Goal: Task Accomplishment & Management: Manage account settings

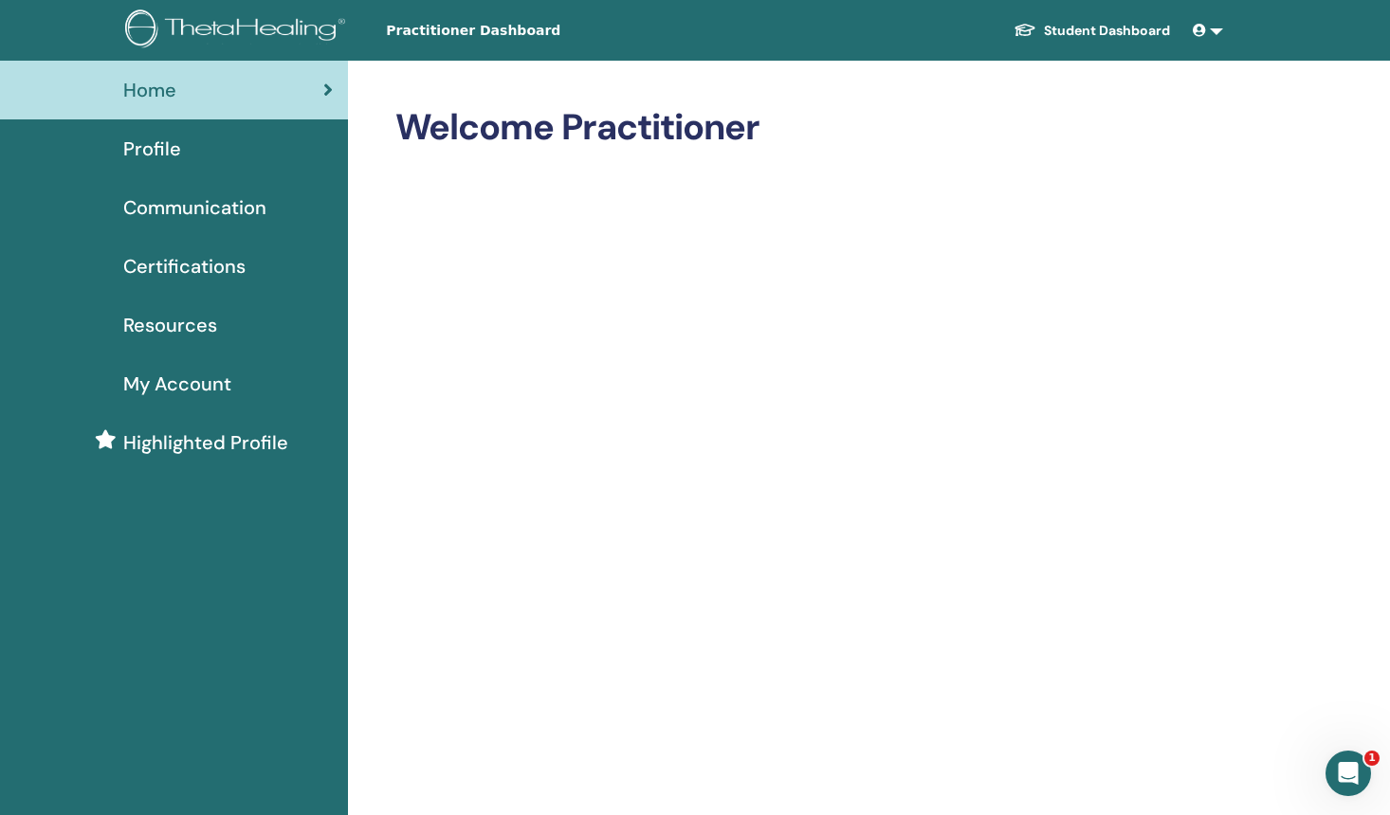
click at [210, 152] on div "Profile" at bounding box center [174, 149] width 318 height 28
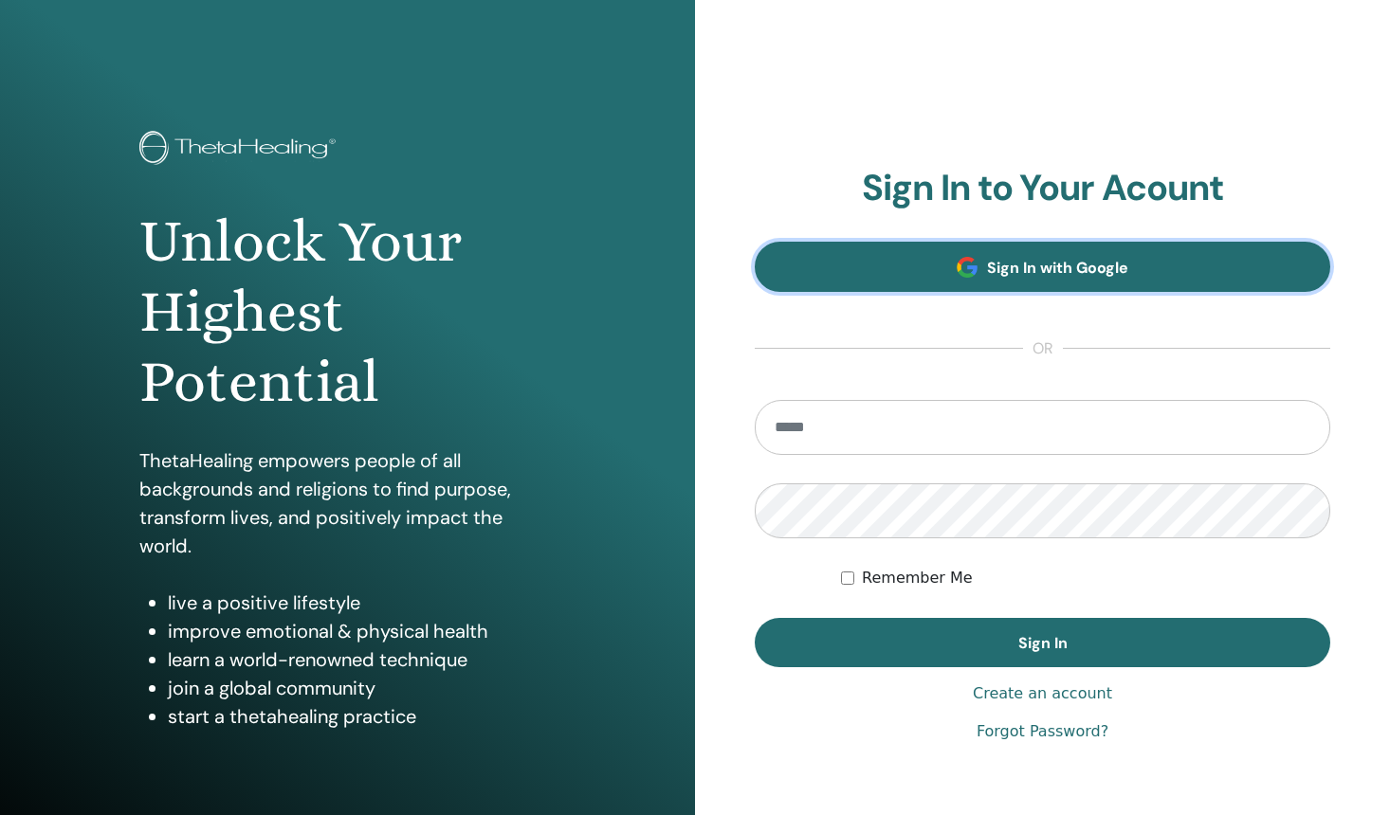
click at [1116, 254] on link "Sign In with Google" at bounding box center [1042, 267] width 575 height 50
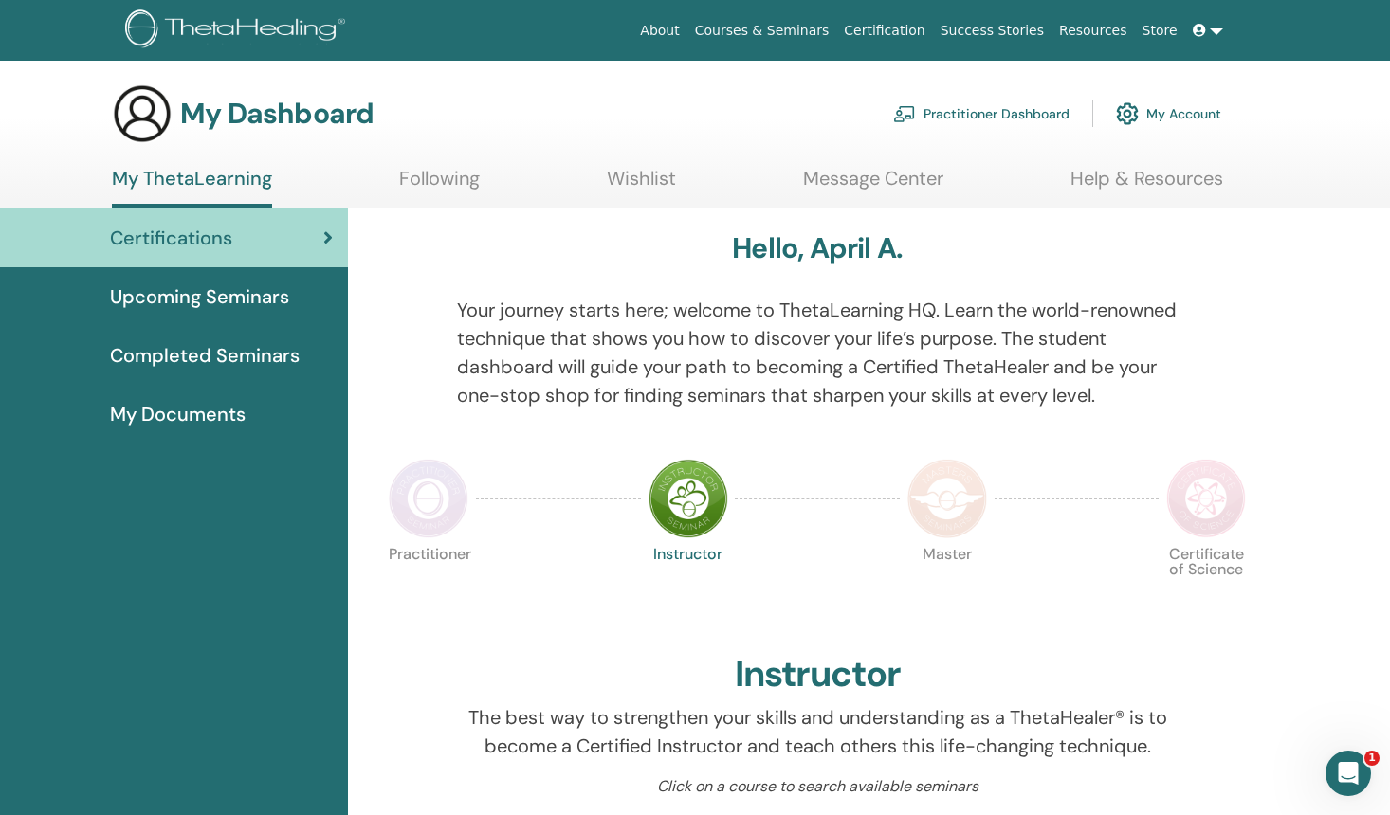
click at [1001, 119] on link "Practitioner Dashboard" at bounding box center [981, 114] width 176 height 42
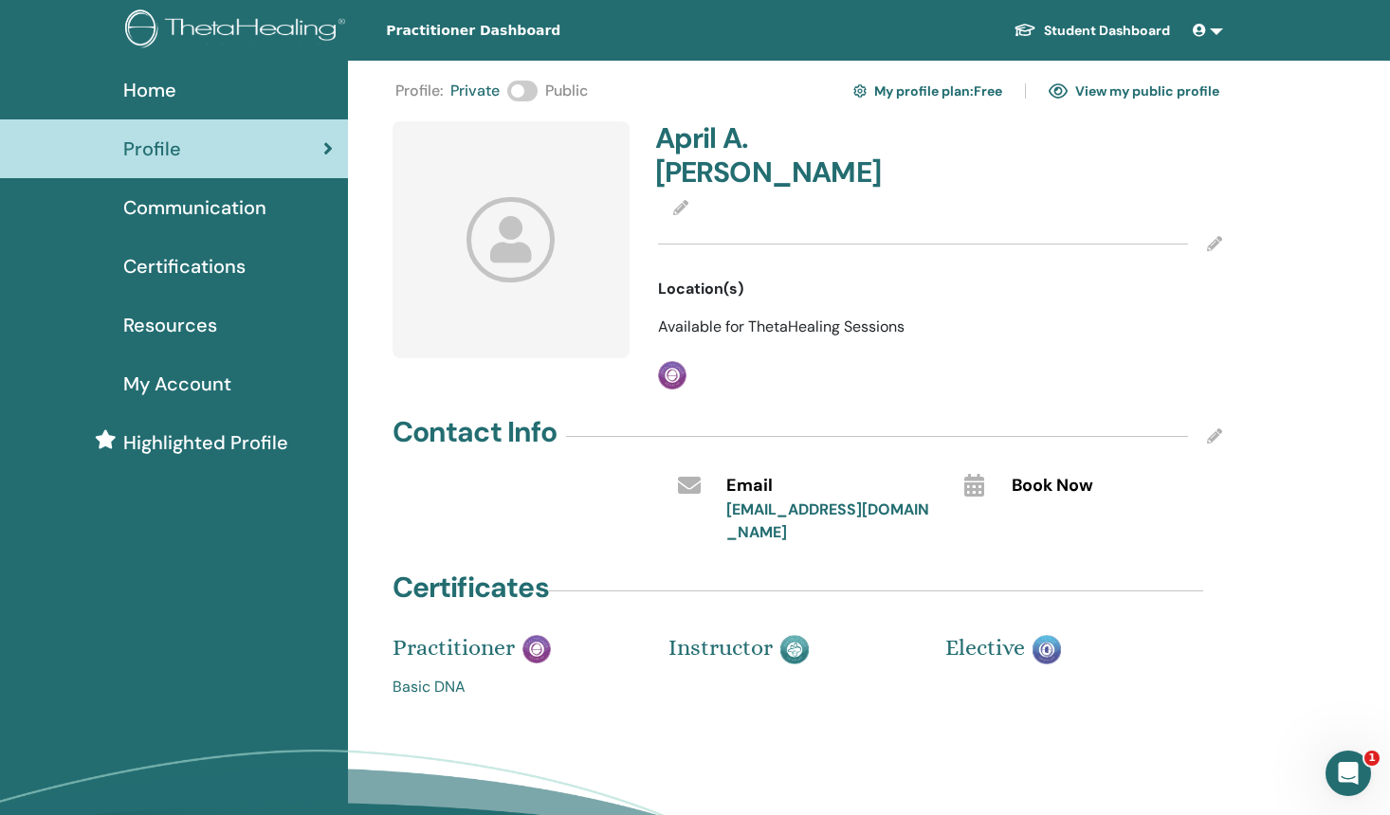
click at [1211, 236] on icon at bounding box center [1214, 243] width 15 height 15
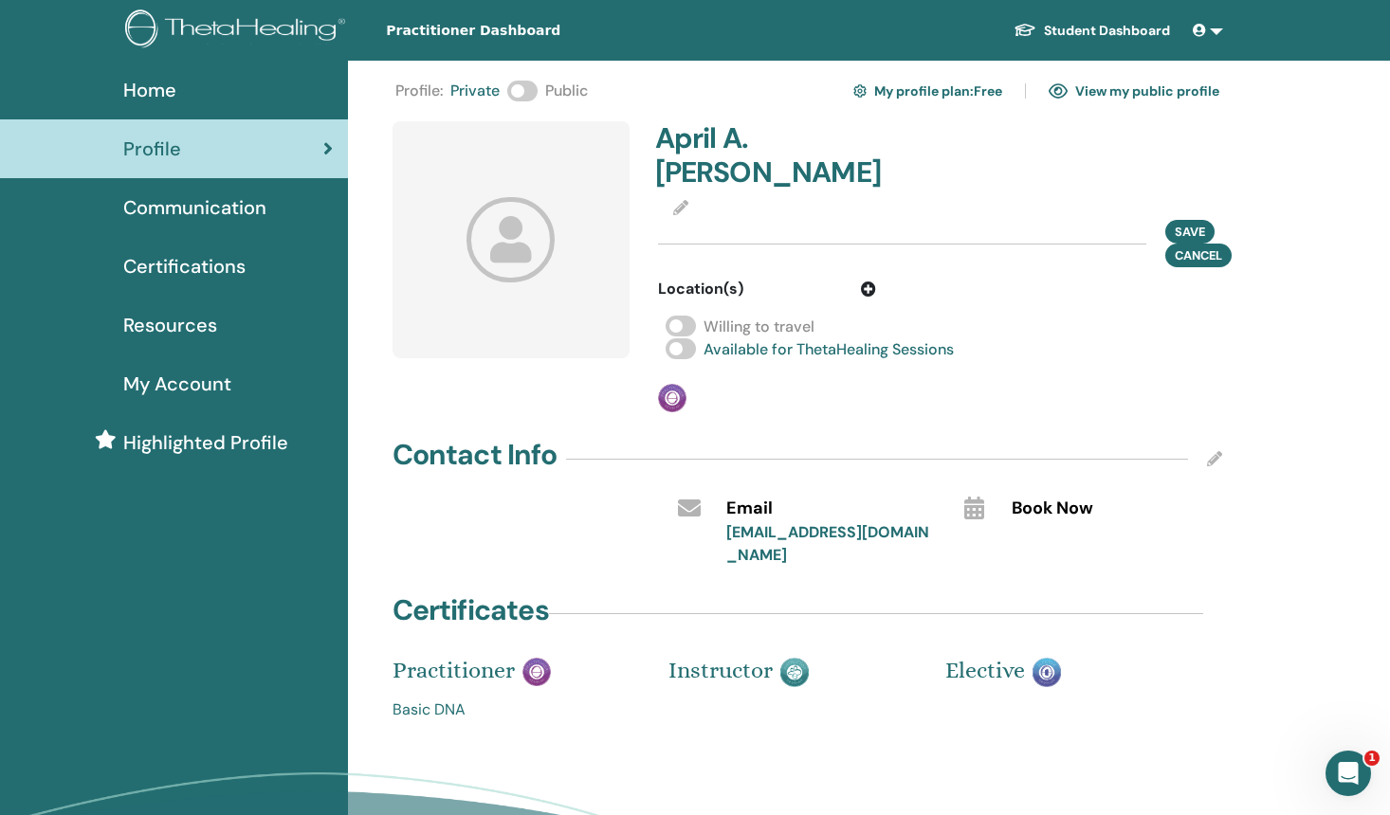
click at [1039, 157] on div "April A. Ross" at bounding box center [940, 159] width 593 height 76
click at [1010, 220] on div "Save Cancel" at bounding box center [940, 243] width 565 height 47
click at [994, 220] on div "Save Cancel" at bounding box center [940, 243] width 565 height 47
click at [683, 200] on icon at bounding box center [680, 207] width 15 height 15
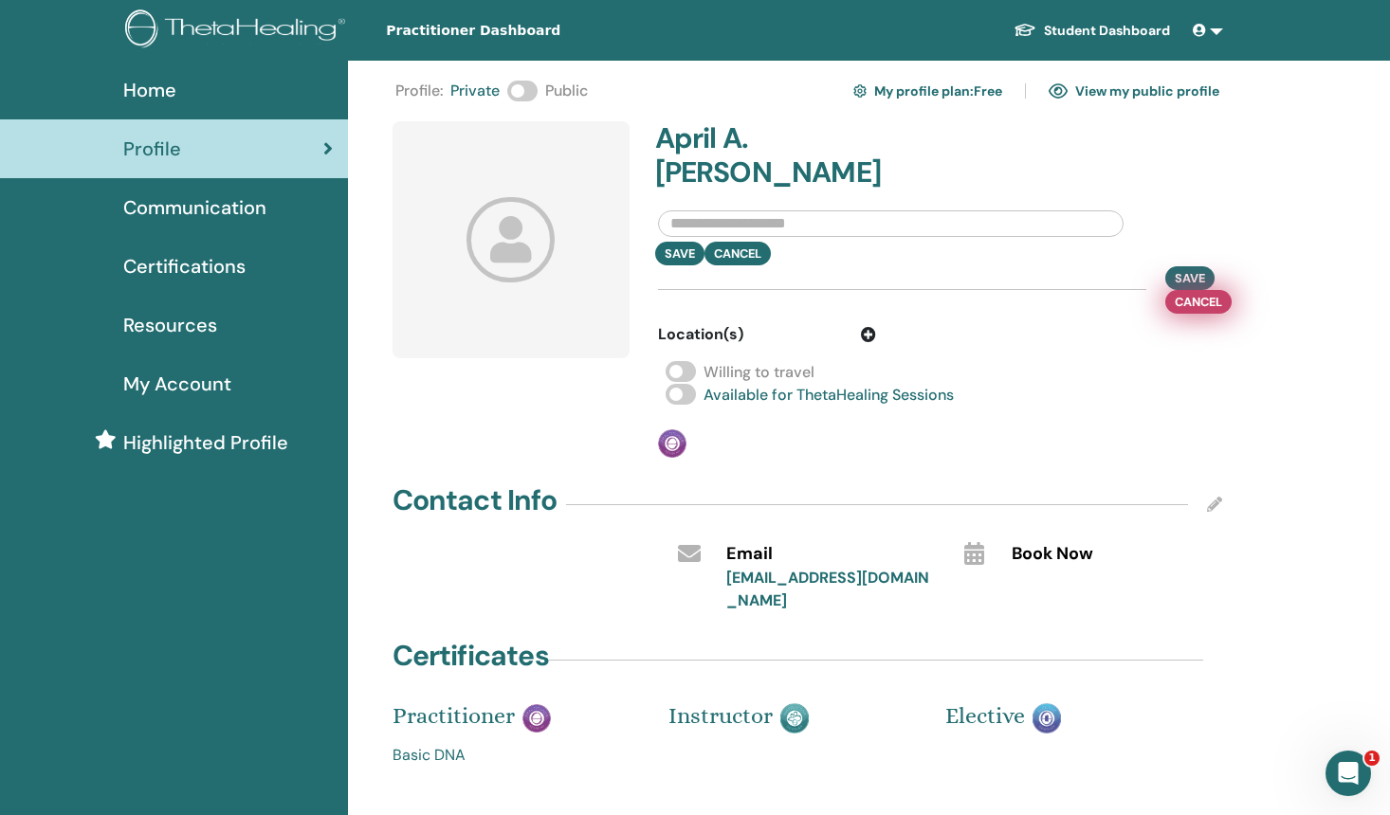
click at [1213, 292] on span "Cancel" at bounding box center [1198, 302] width 47 height 20
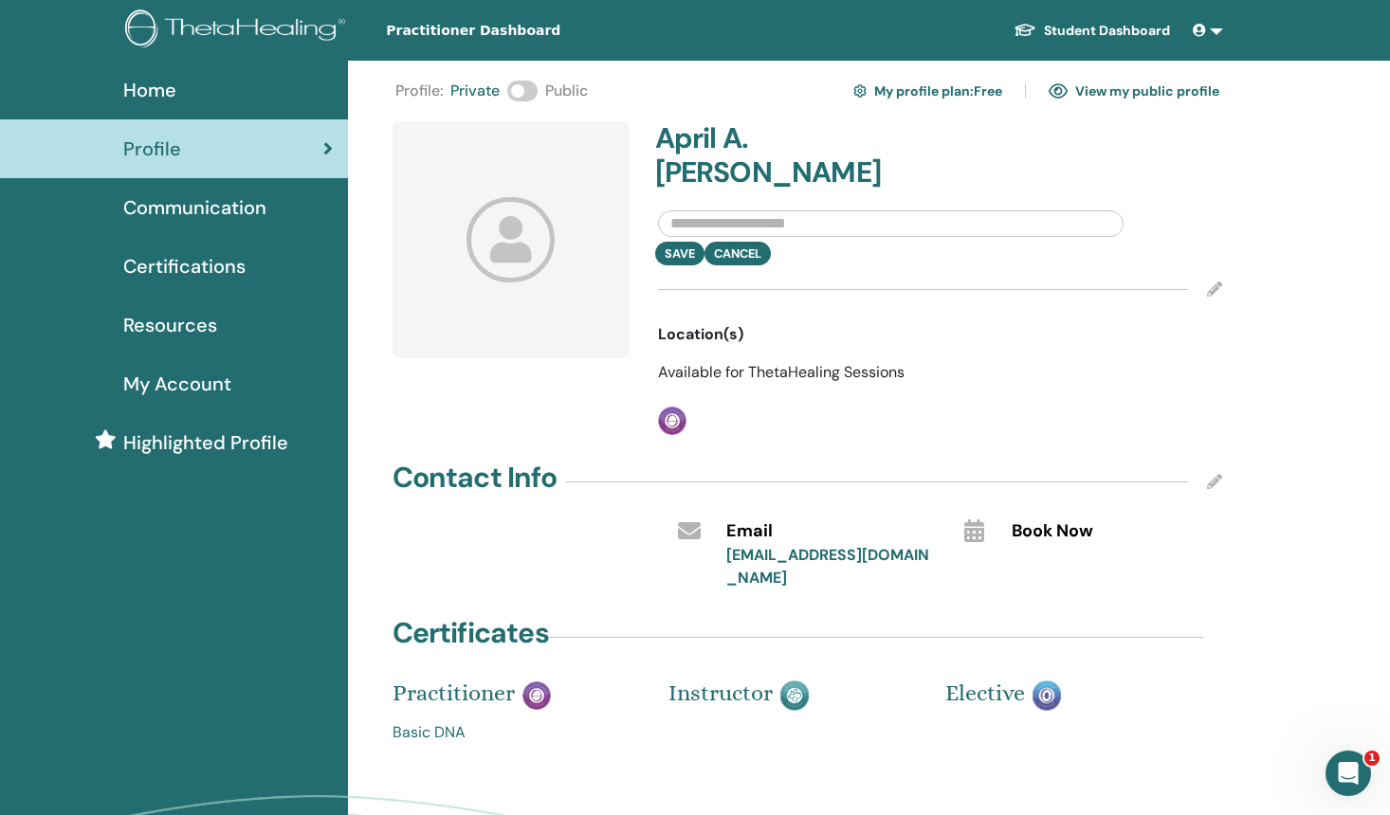
click at [728, 322] on div "April A. Ross Save Cancel Location(s) Available for ThetaHealing Sessions Pract…" at bounding box center [941, 278] width 588 height 314
click at [535, 237] on icon at bounding box center [510, 239] width 88 height 84
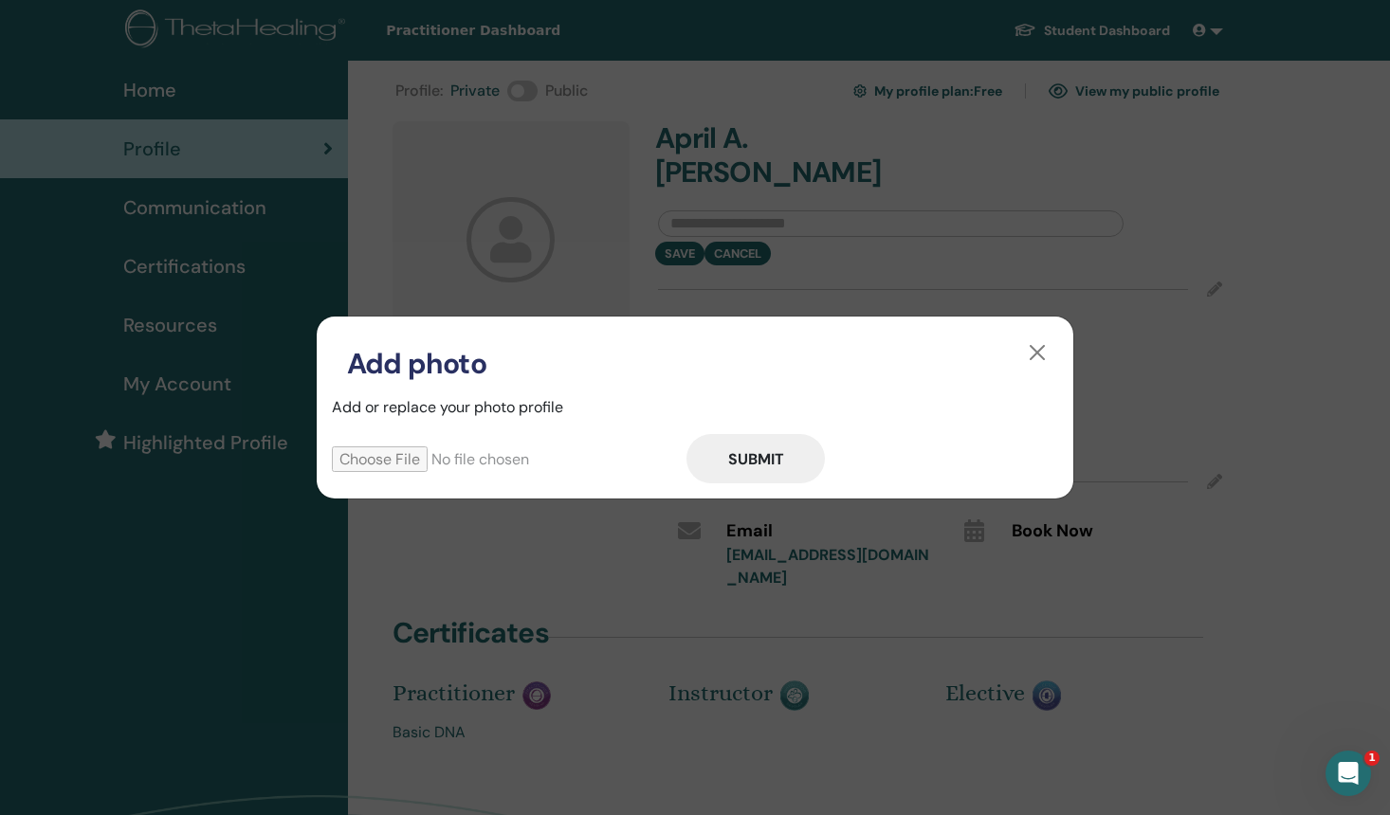
click at [371, 457] on input "file" at bounding box center [509, 460] width 355 height 26
type input "**********"
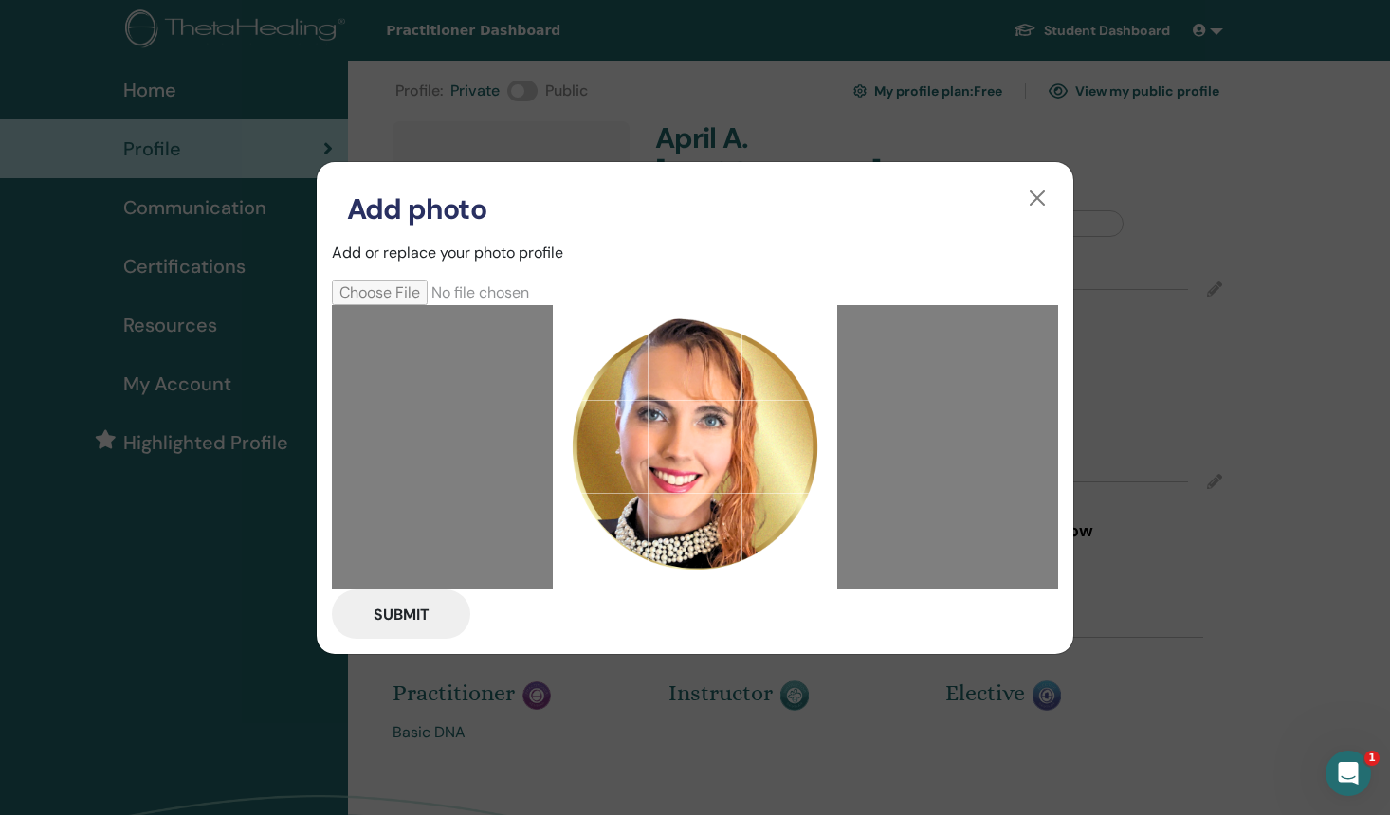
click at [407, 619] on button "Submit" at bounding box center [401, 614] width 138 height 49
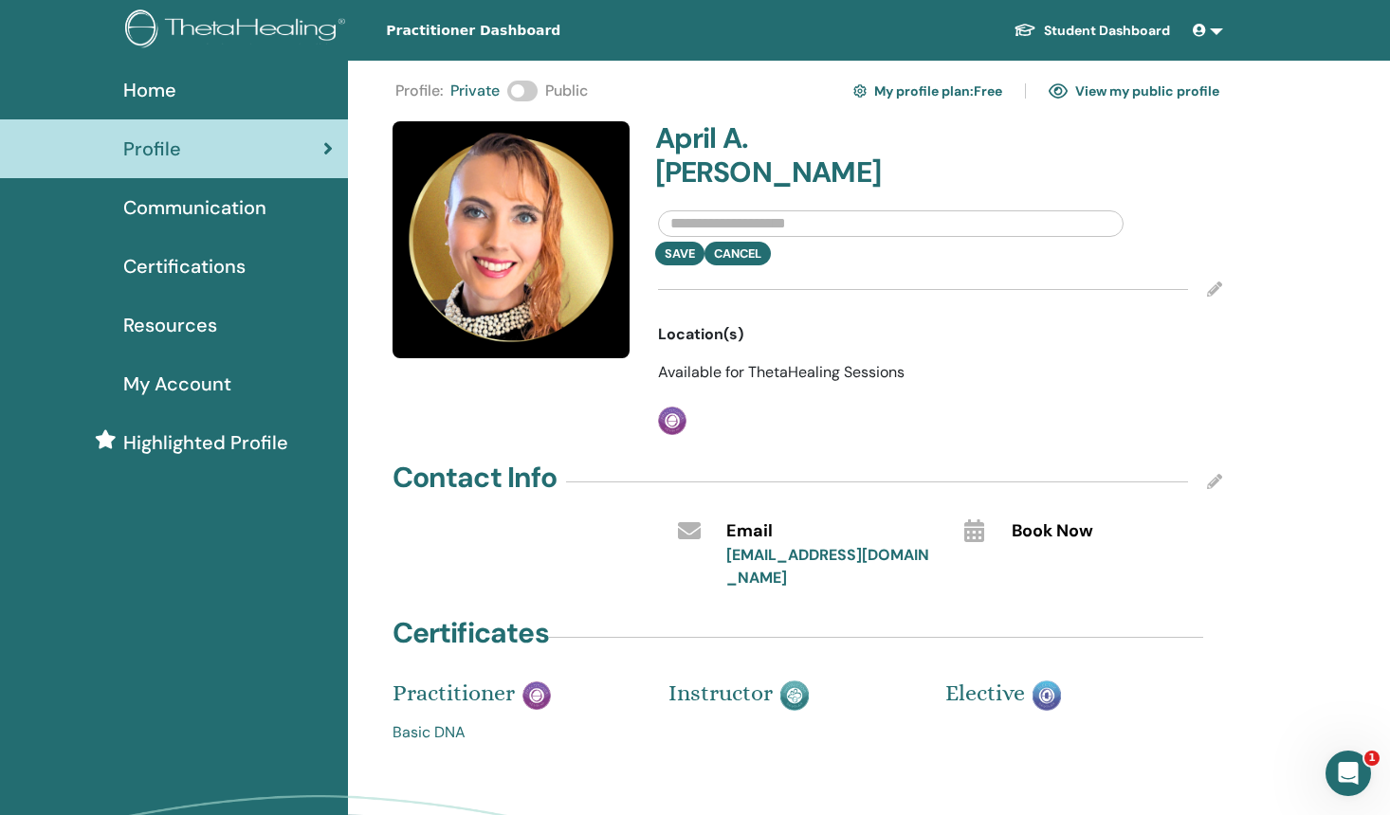
click at [902, 210] on input "text" at bounding box center [890, 223] width 465 height 27
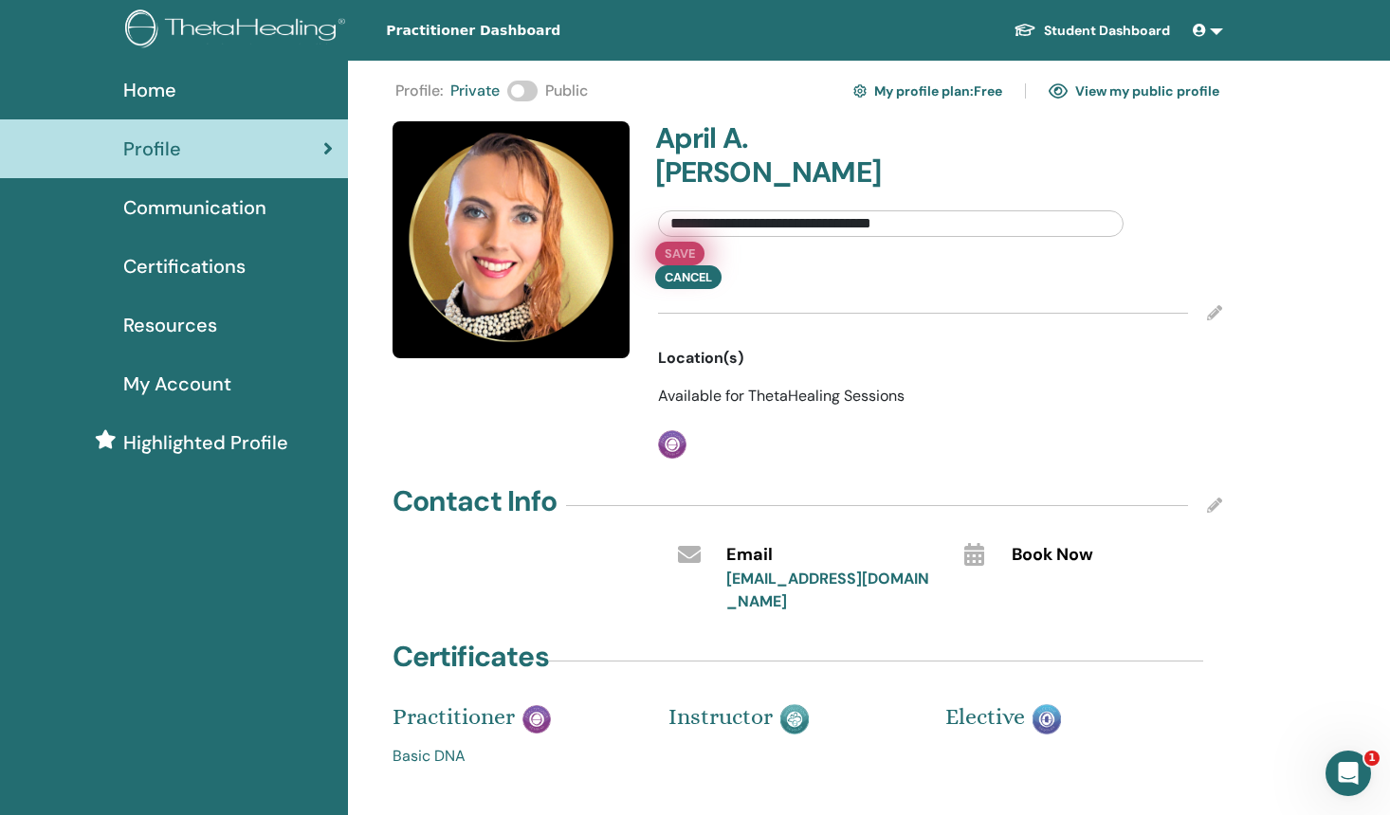
type input "**********"
click at [690, 242] on button "Save" at bounding box center [679, 254] width 49 height 24
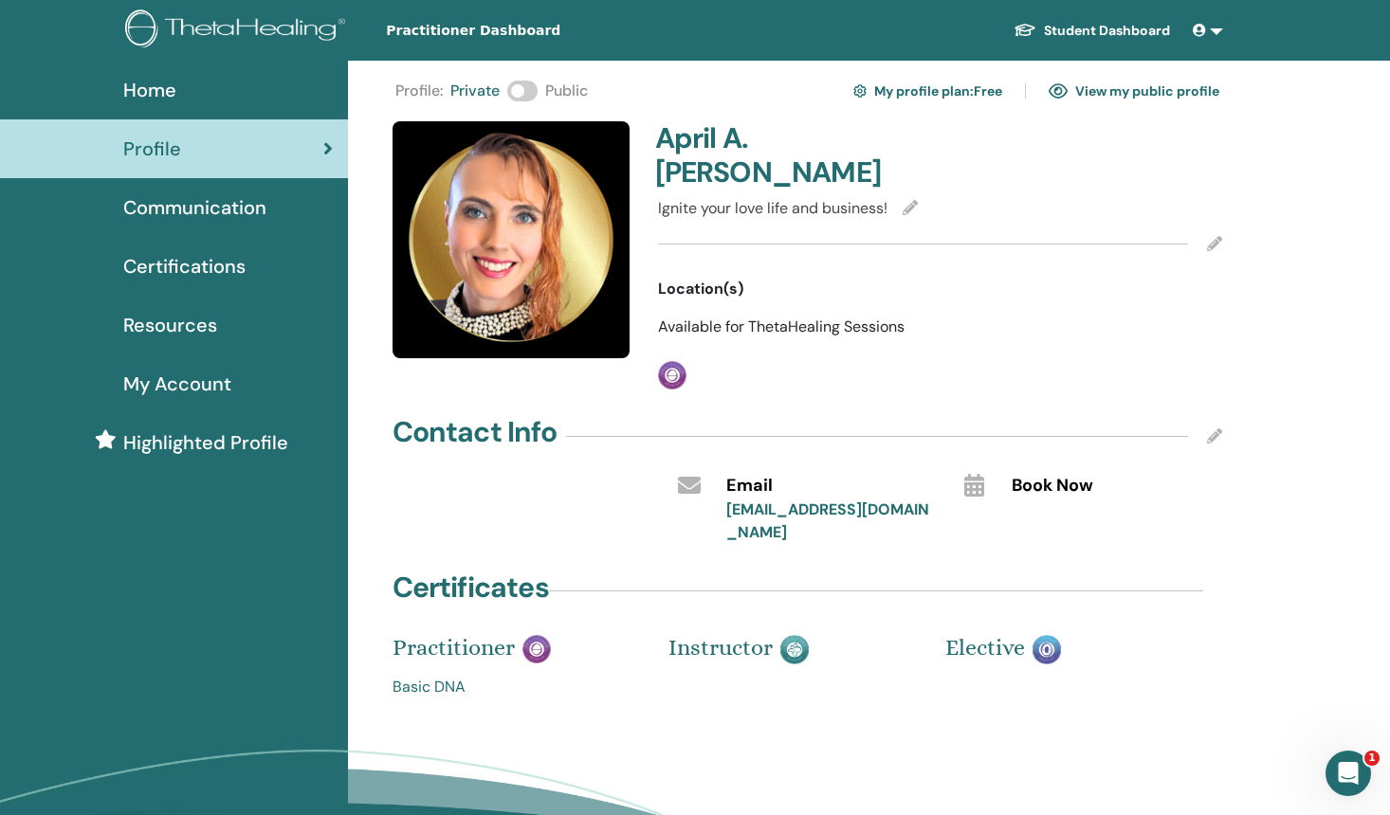
click at [1214, 429] on icon at bounding box center [1214, 436] width 15 height 15
click at [1094, 512] on input "text" at bounding box center [1097, 525] width 171 height 27
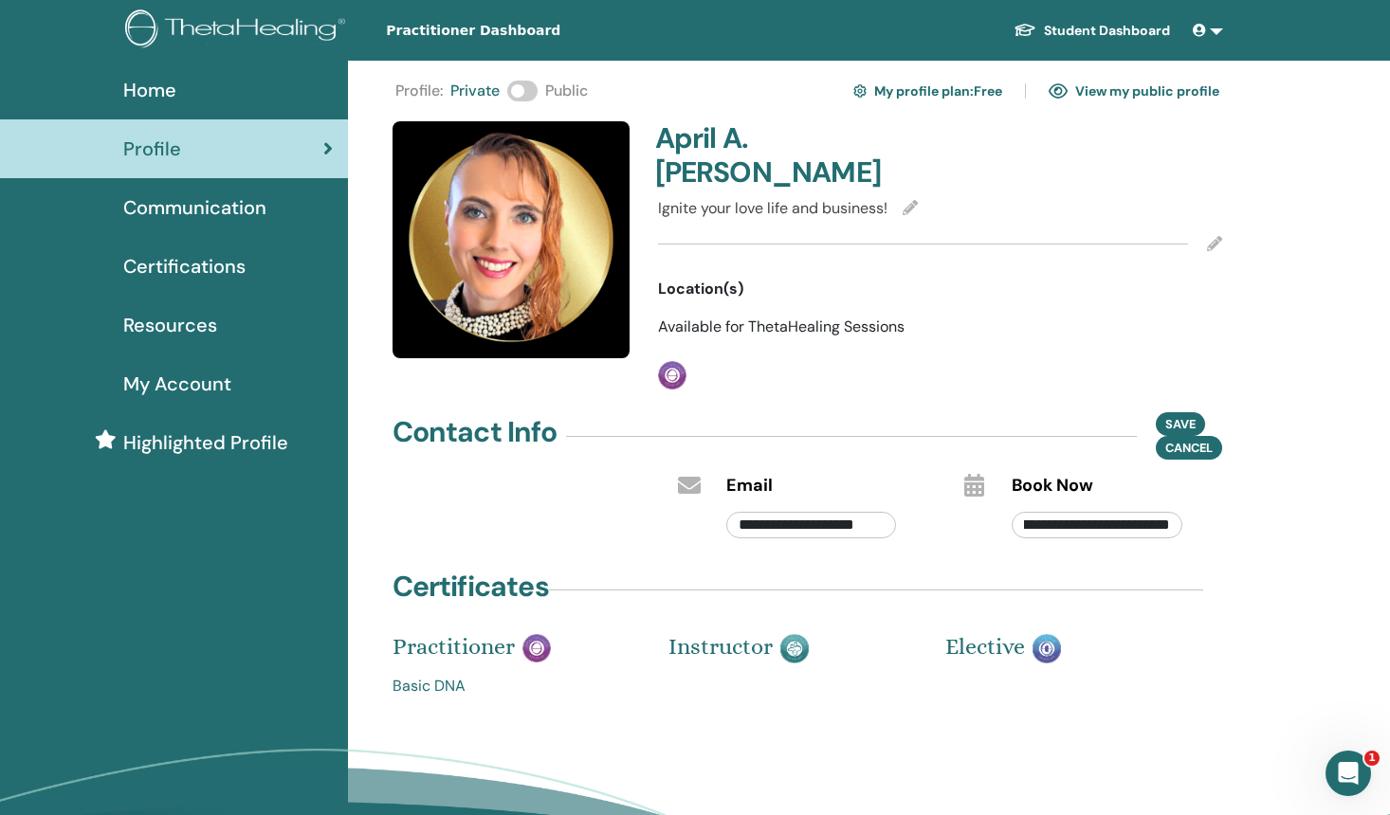
scroll to position [0, 43]
type input "**********"
click at [1177, 414] on span "Save" at bounding box center [1180, 424] width 30 height 20
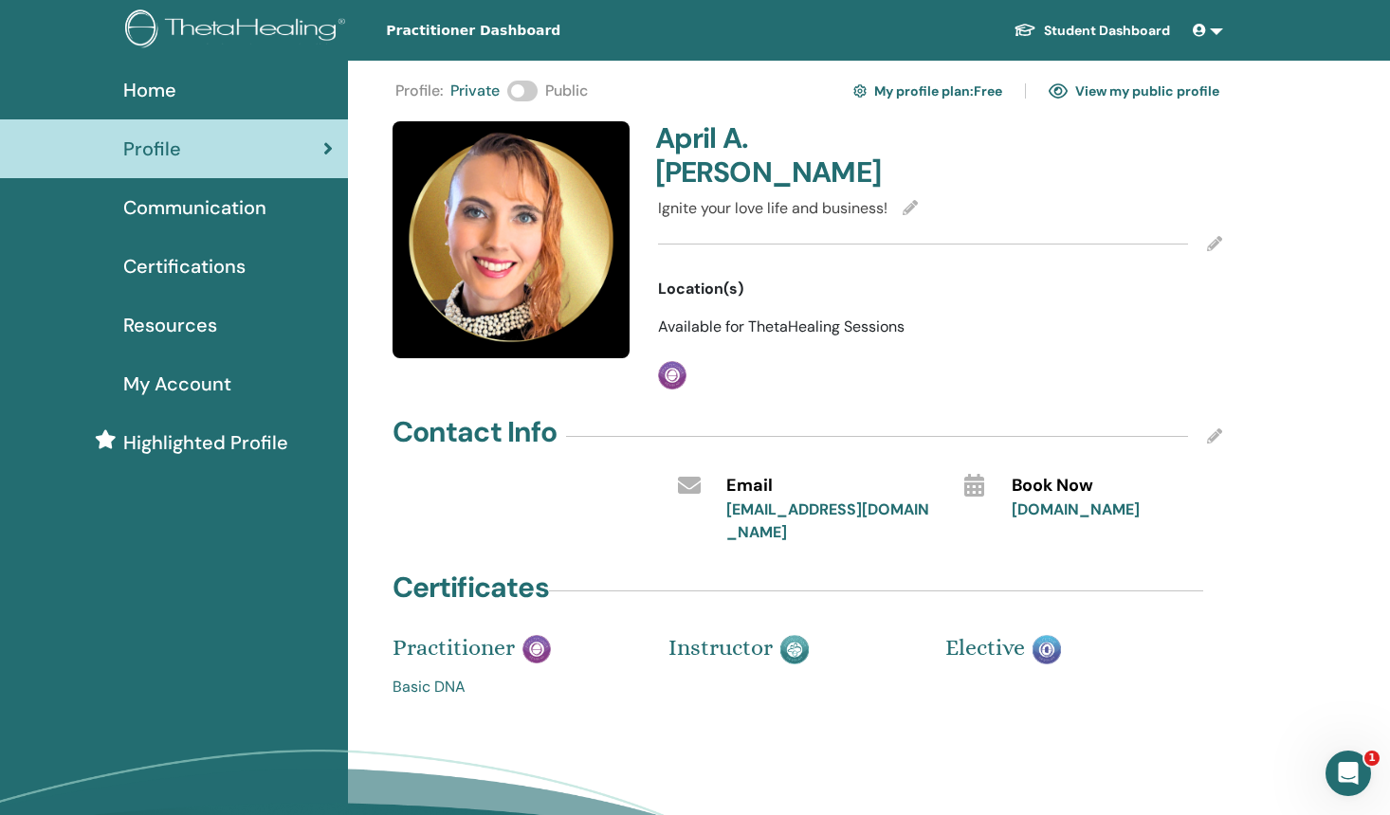
click at [1213, 236] on icon at bounding box center [1214, 243] width 15 height 15
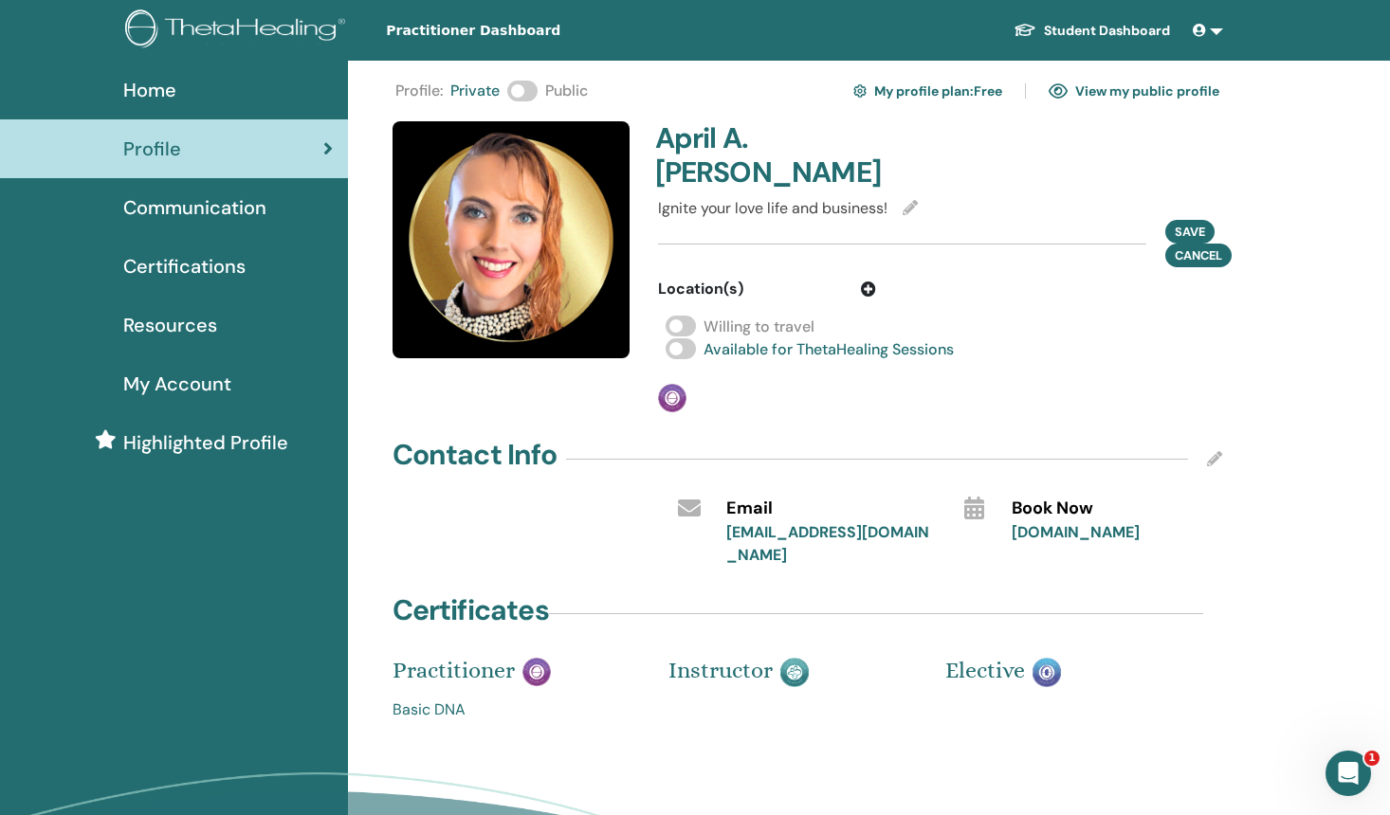
click at [867, 282] on icon at bounding box center [868, 289] width 15 height 15
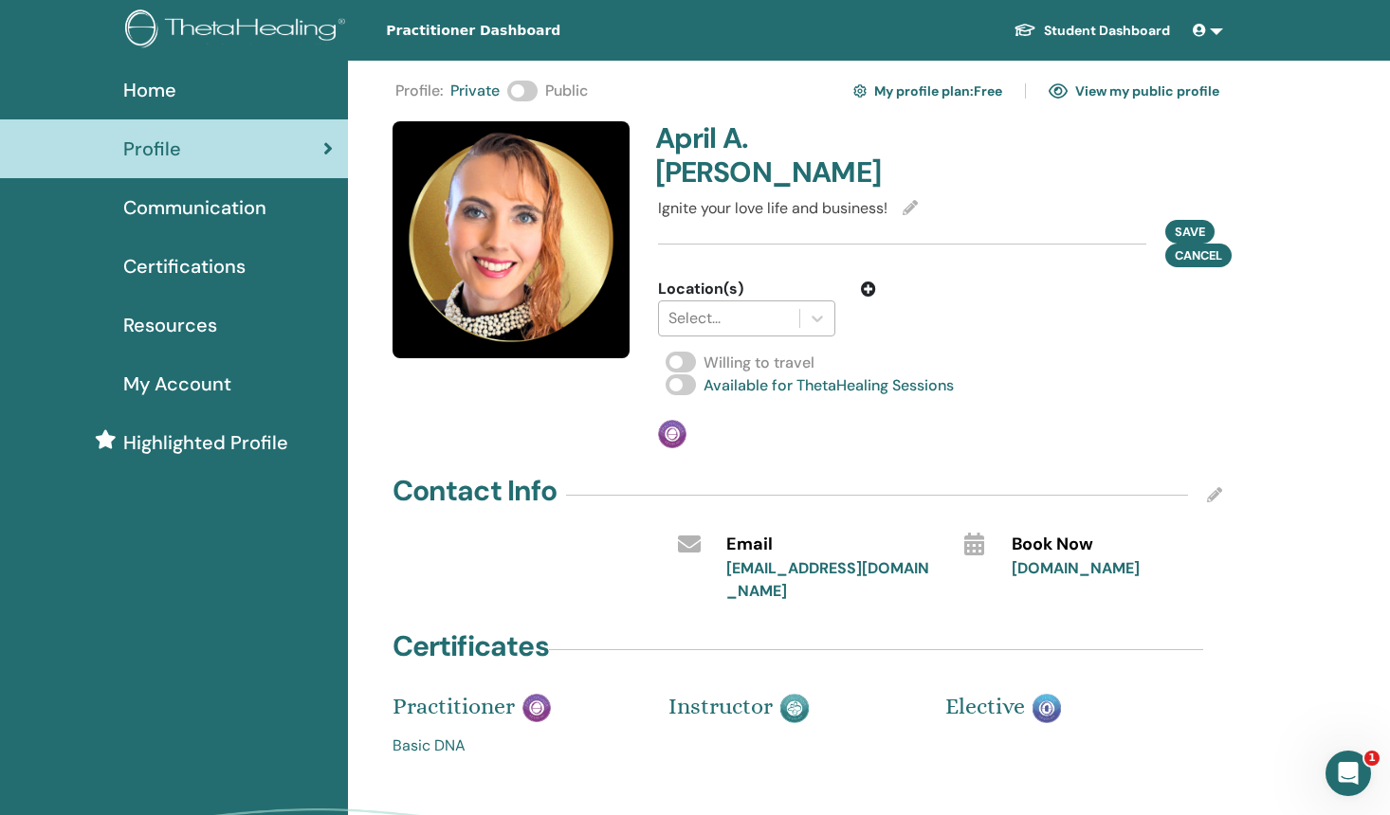
click at [784, 305] on div at bounding box center [728, 318] width 121 height 27
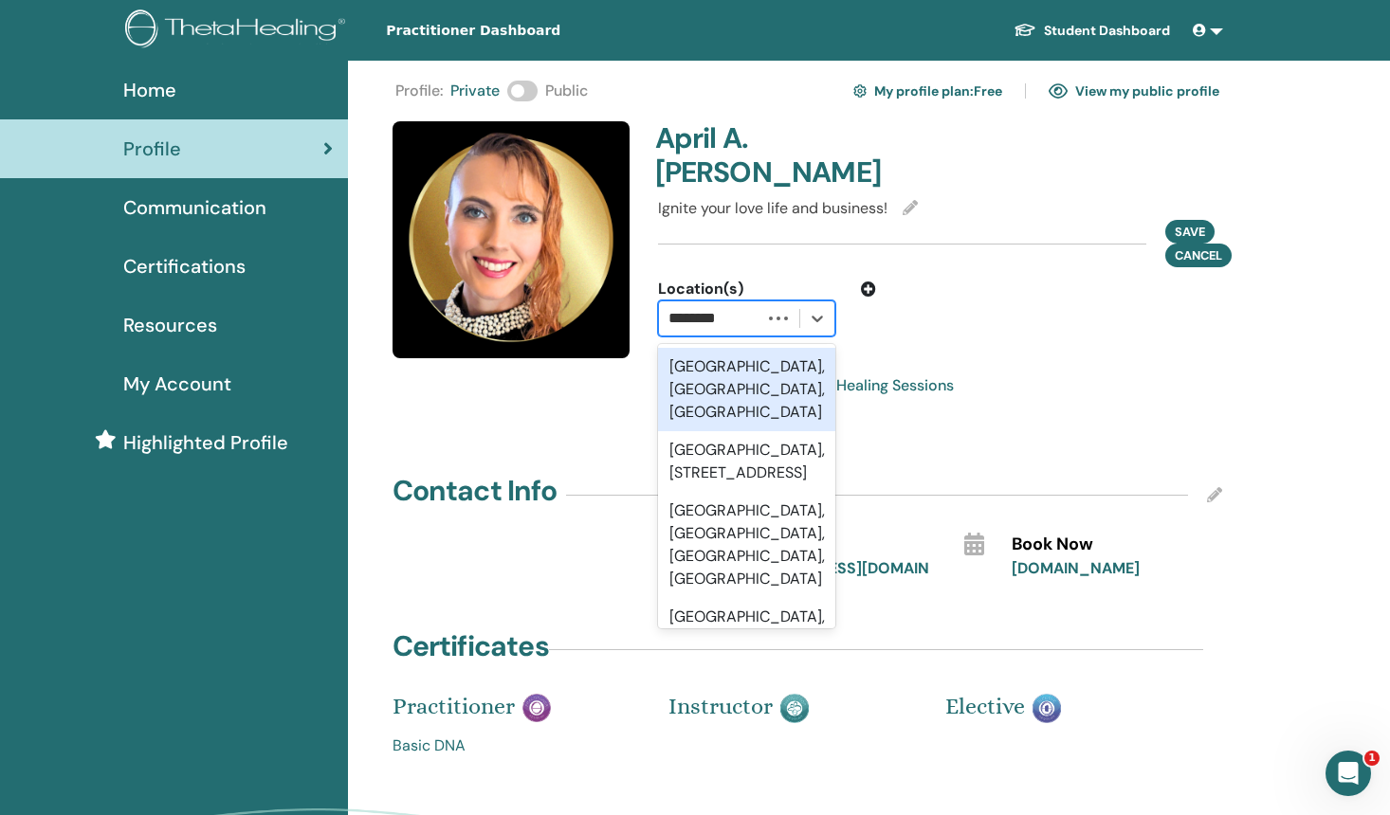
type input "*********"
click at [740, 348] on div "San Diego, CA, USA" at bounding box center [746, 389] width 177 height 83
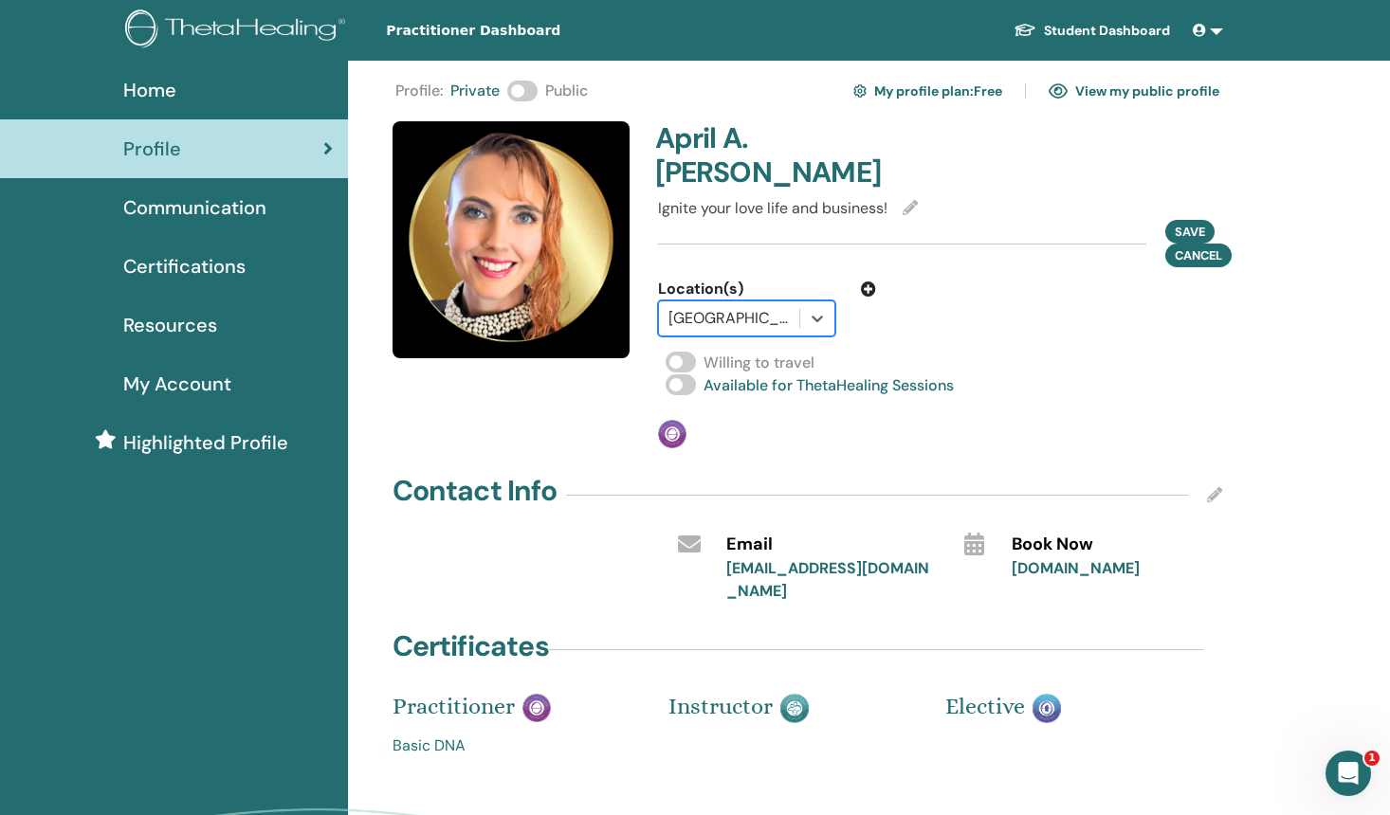
click at [867, 282] on icon at bounding box center [868, 289] width 15 height 15
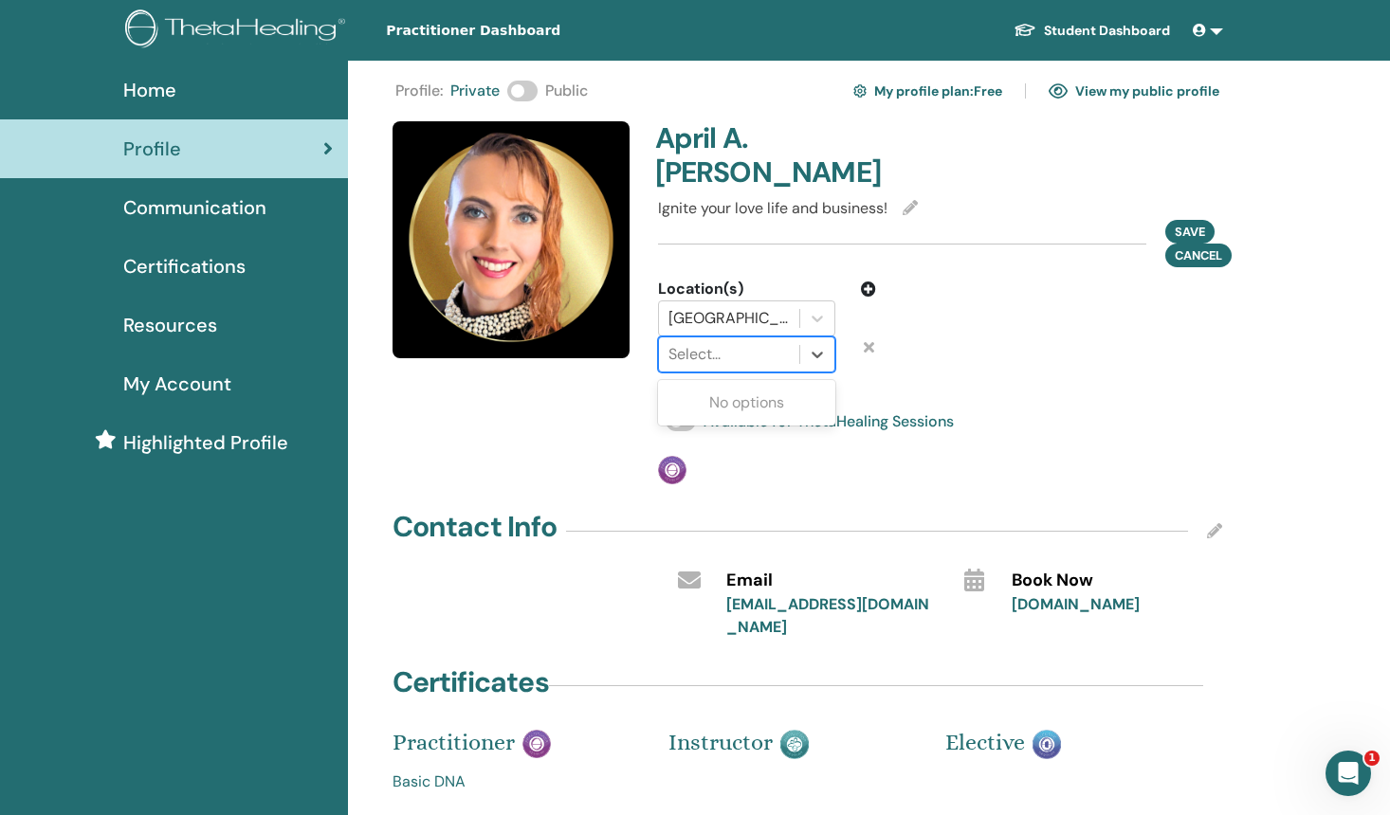
click at [765, 341] on div at bounding box center [728, 354] width 121 height 27
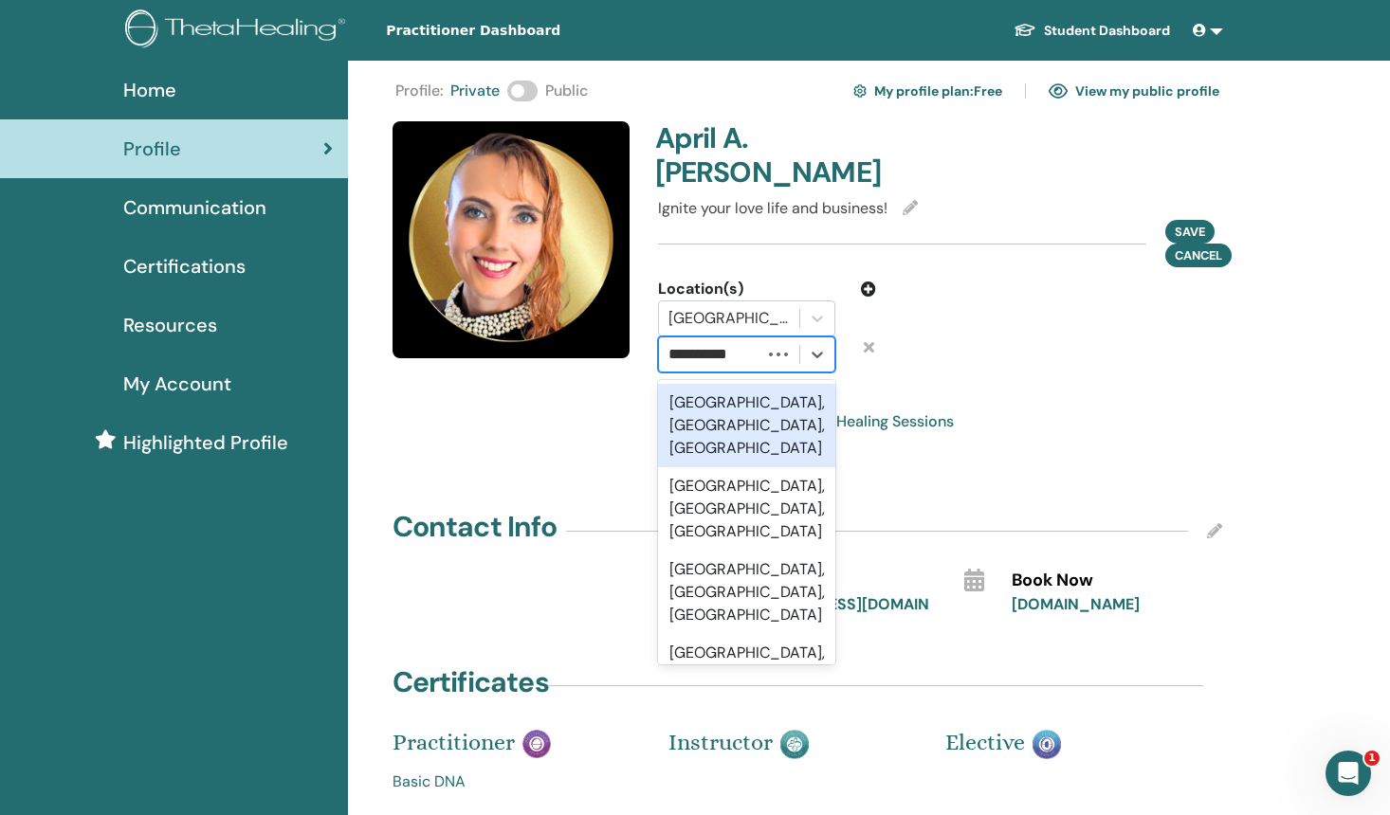
type input "**********"
click at [735, 384] on div "Orange County, CA, USA" at bounding box center [746, 425] width 177 height 83
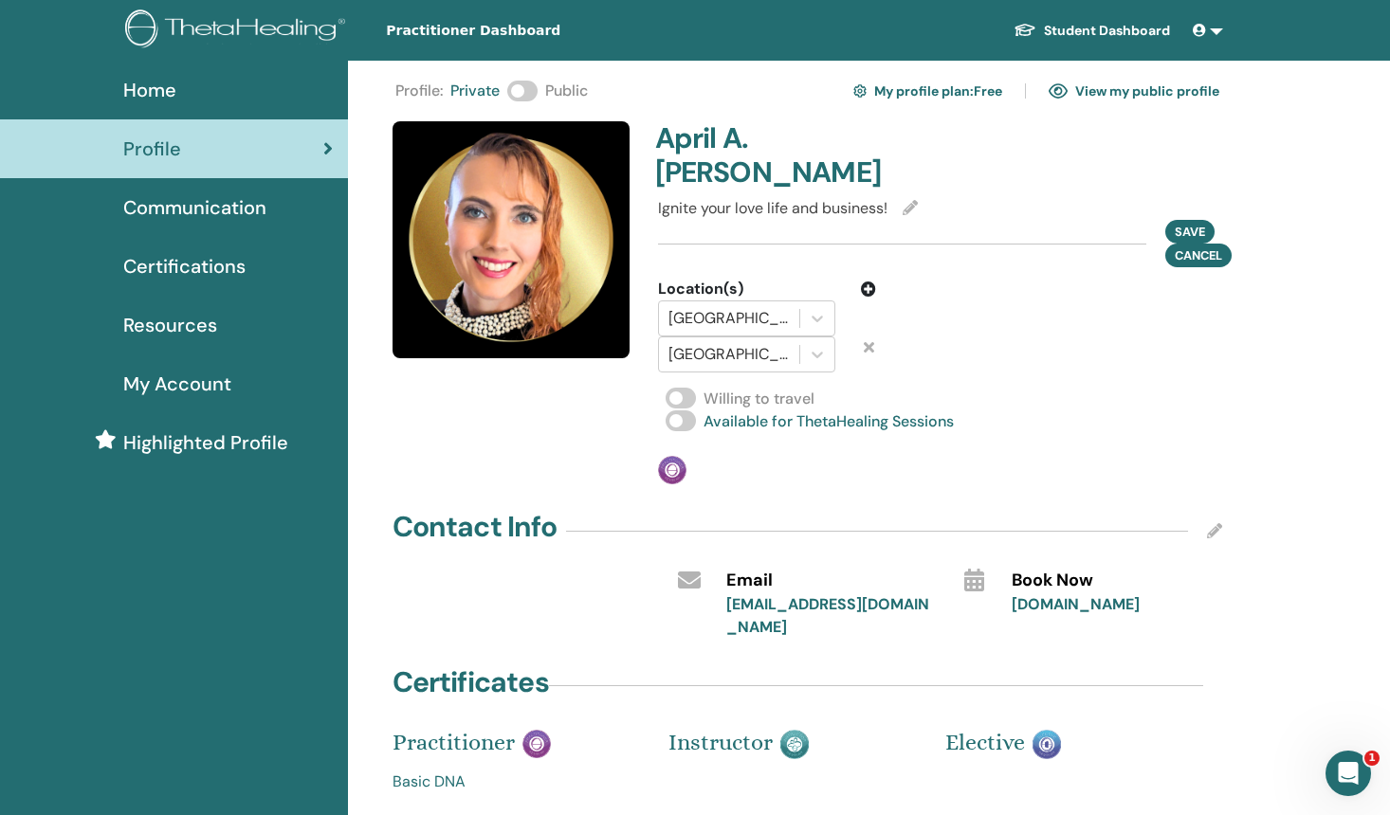
click at [866, 282] on icon at bounding box center [868, 289] width 15 height 15
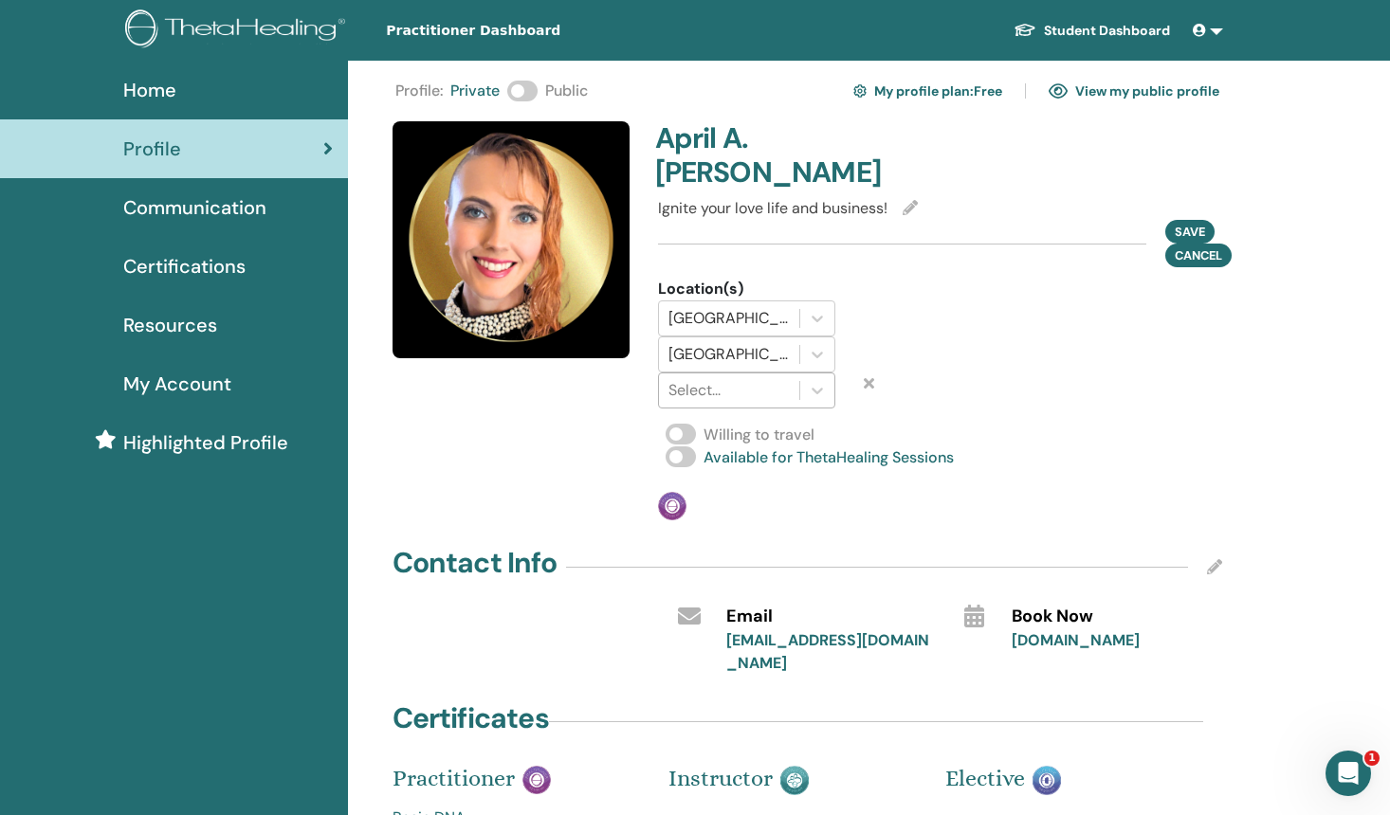
click at [750, 377] on div at bounding box center [728, 390] width 121 height 27
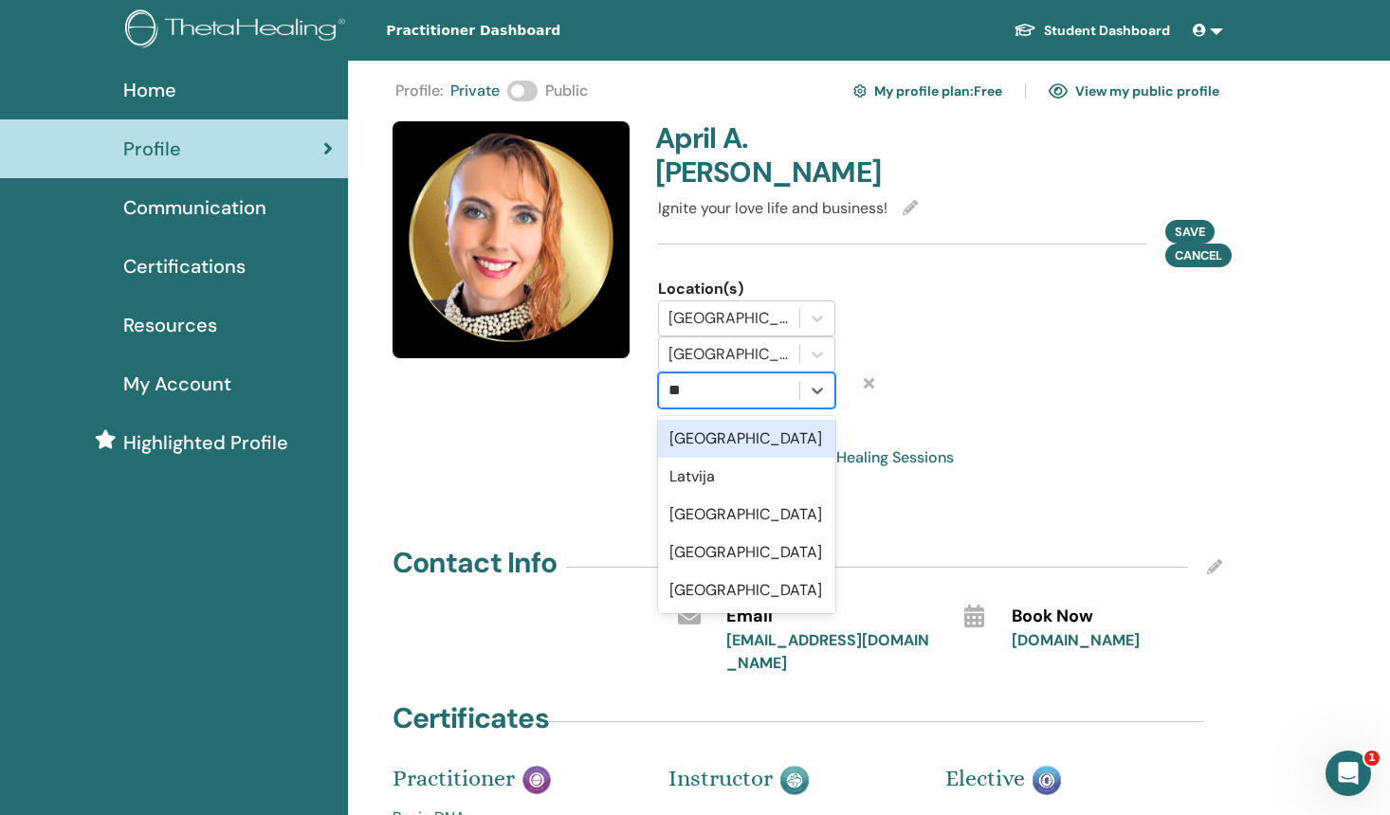
type input "***"
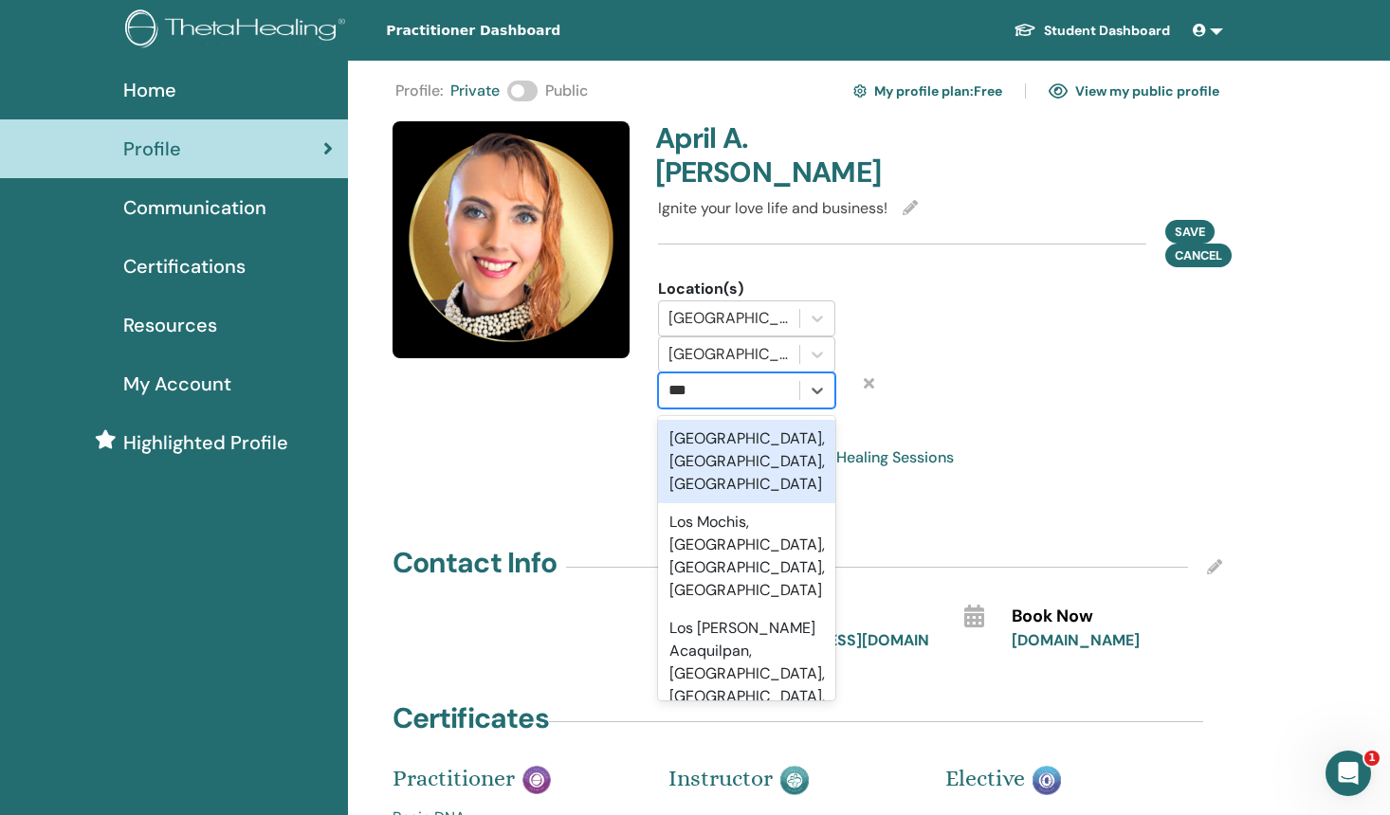
click at [740, 420] on div "Los Angeles, CA, USA" at bounding box center [746, 461] width 177 height 83
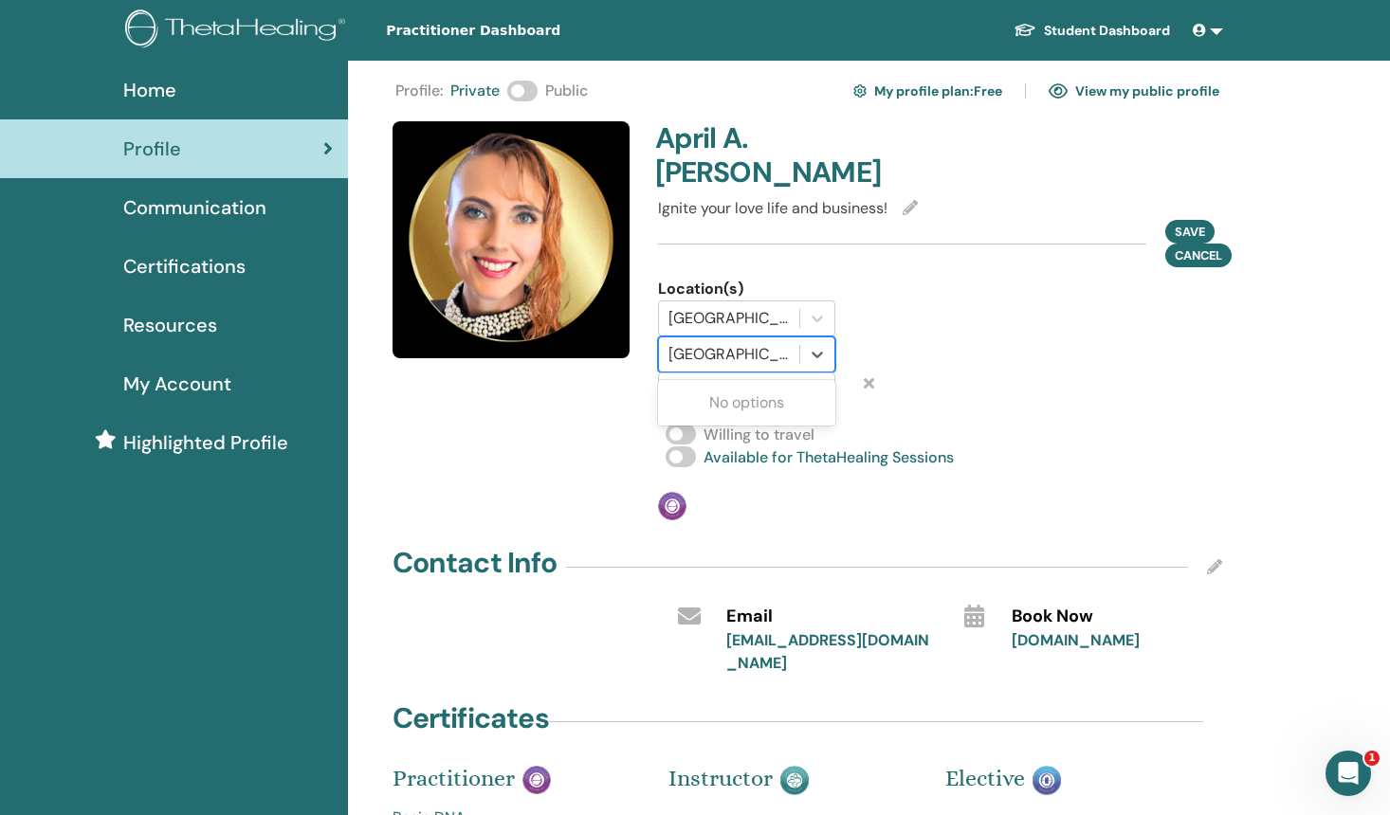
click at [748, 341] on div at bounding box center [728, 354] width 121 height 27
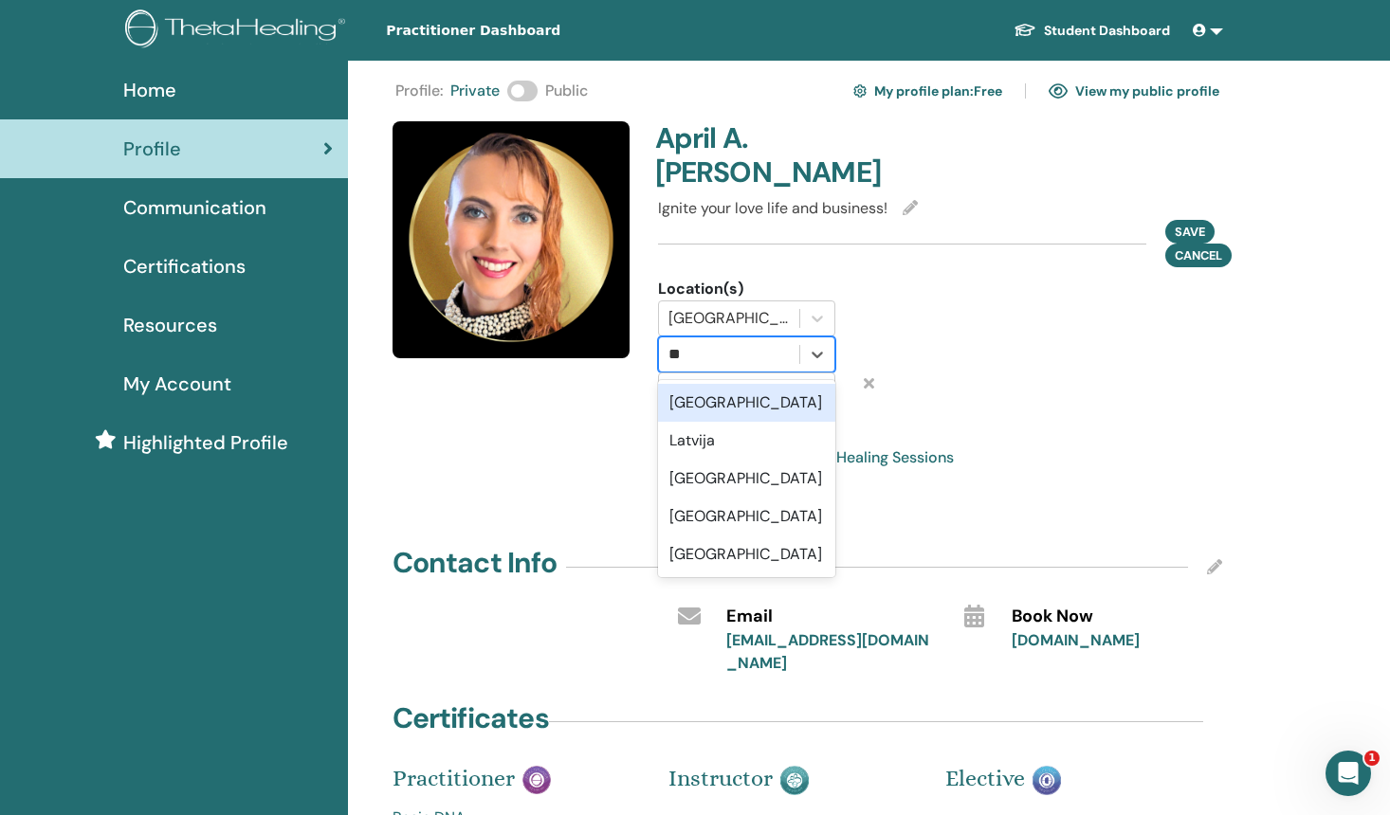
type input "***"
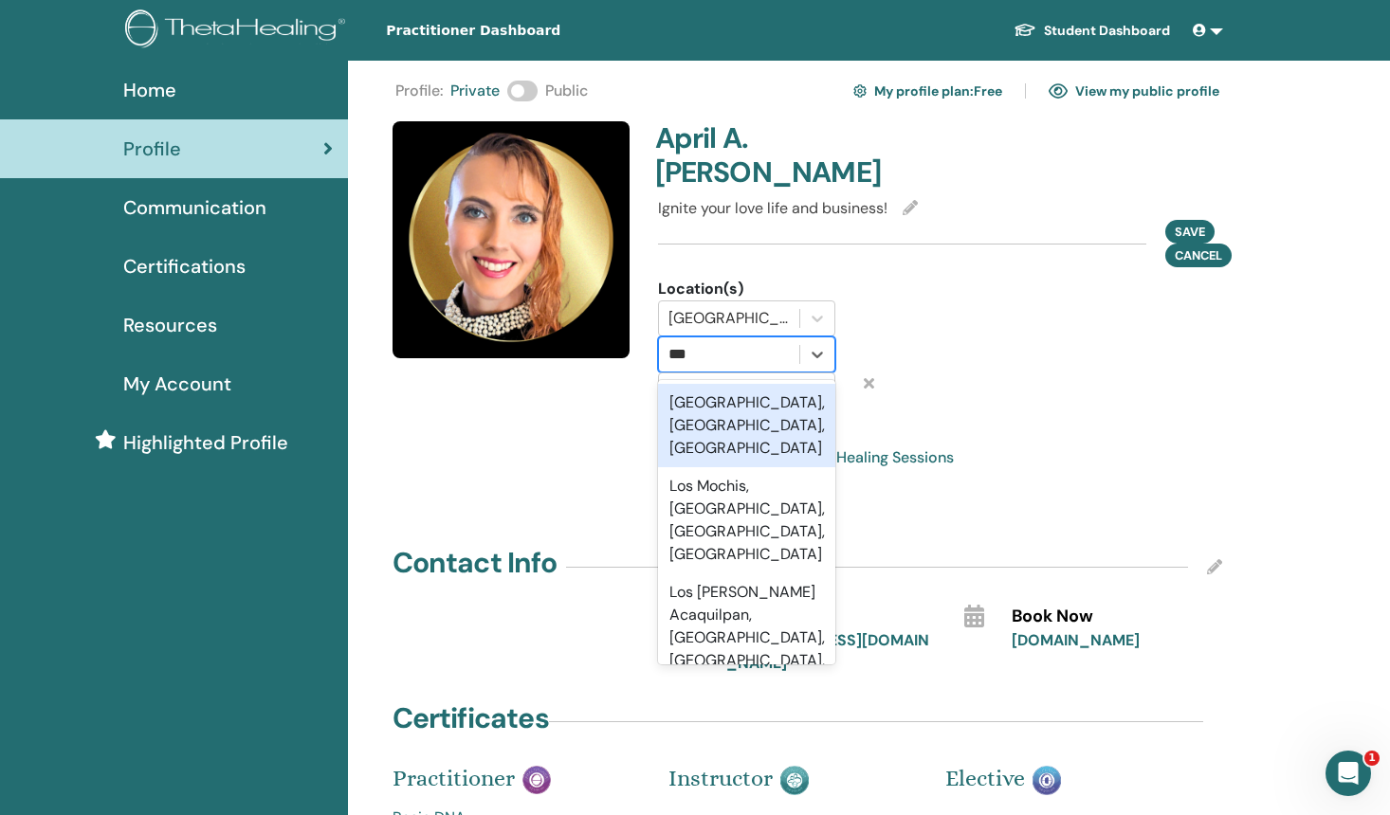
click at [743, 384] on div "Los Angeles, CA, USA" at bounding box center [746, 425] width 177 height 83
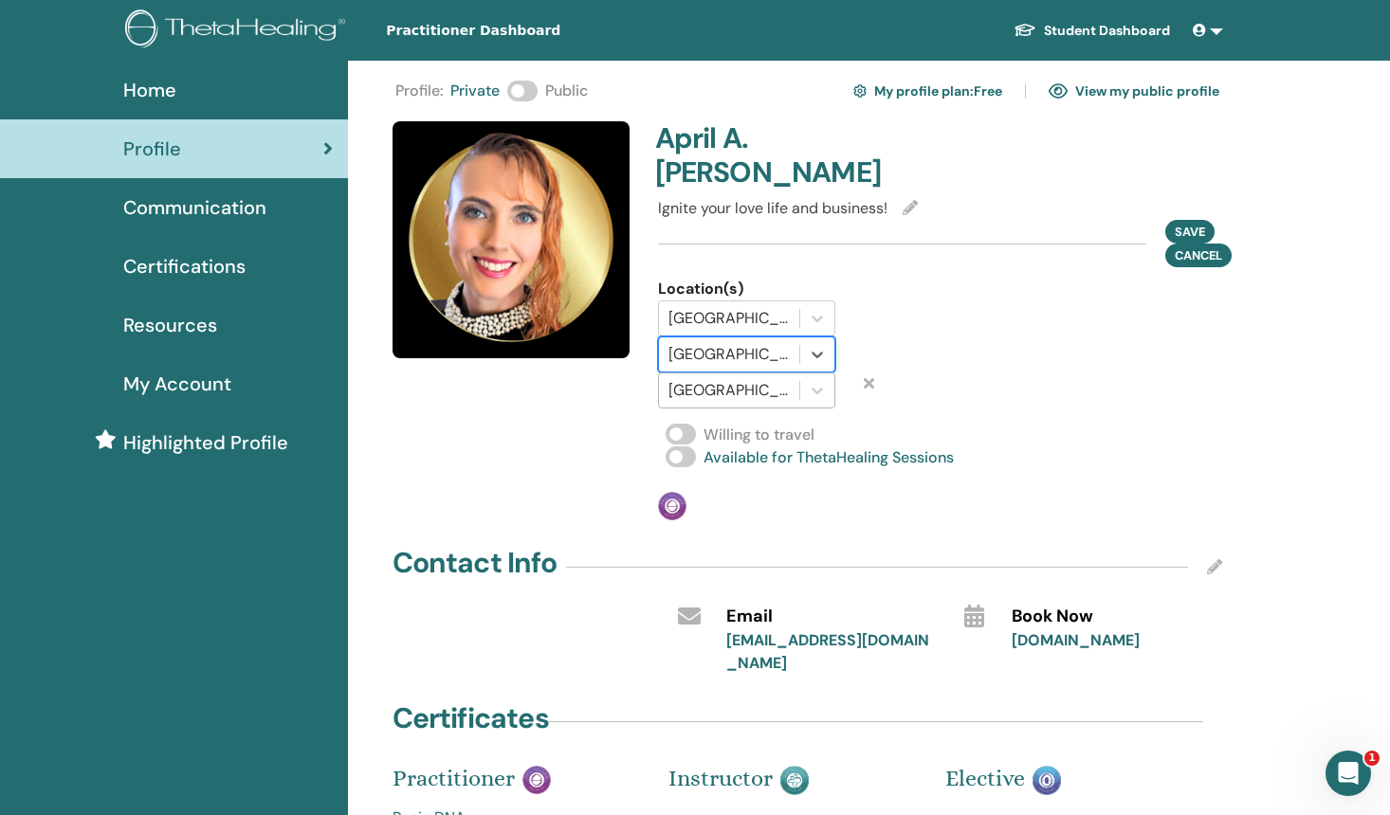
click at [733, 377] on div at bounding box center [728, 390] width 121 height 27
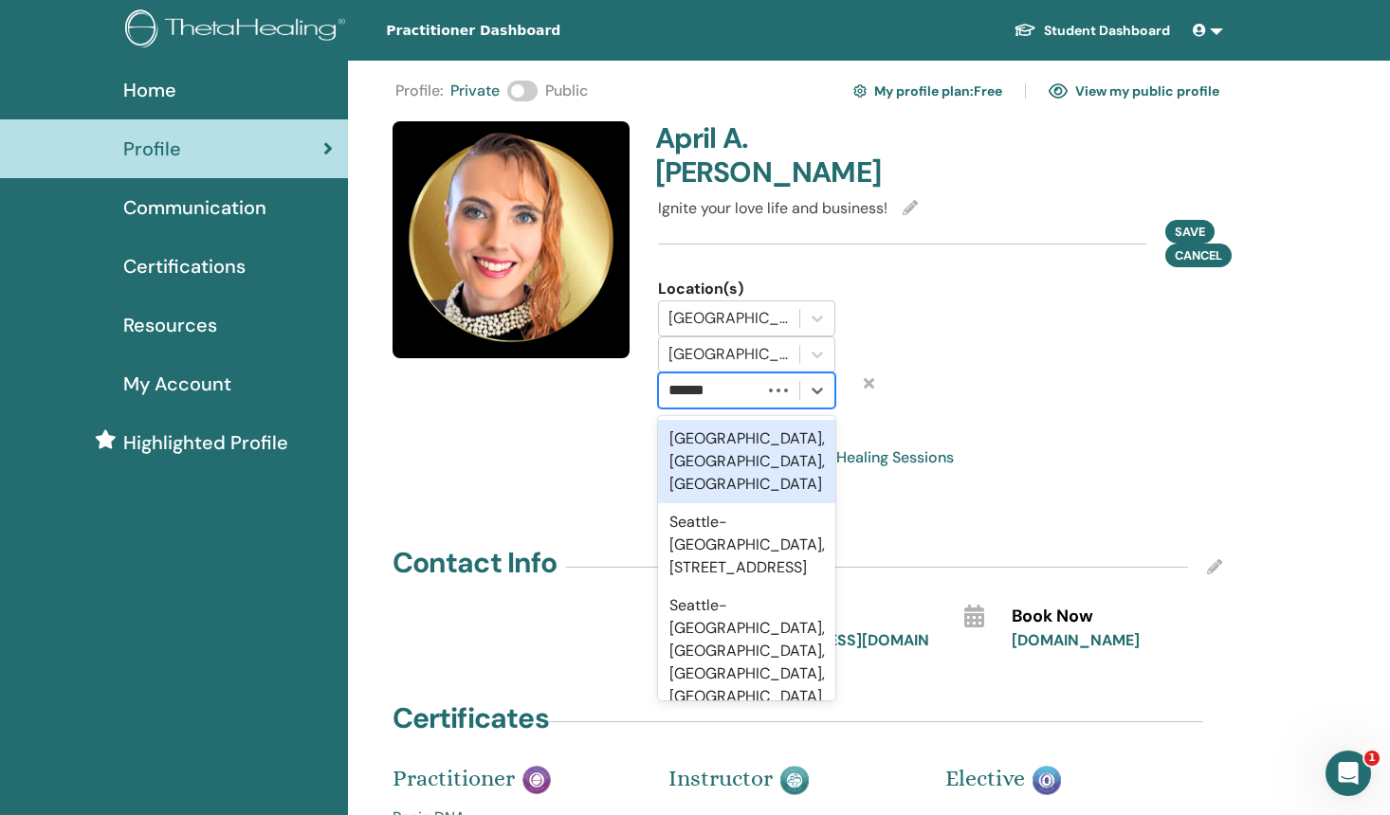
type input "*******"
click at [729, 420] on div "Seattle, WA, USA" at bounding box center [746, 461] width 177 height 83
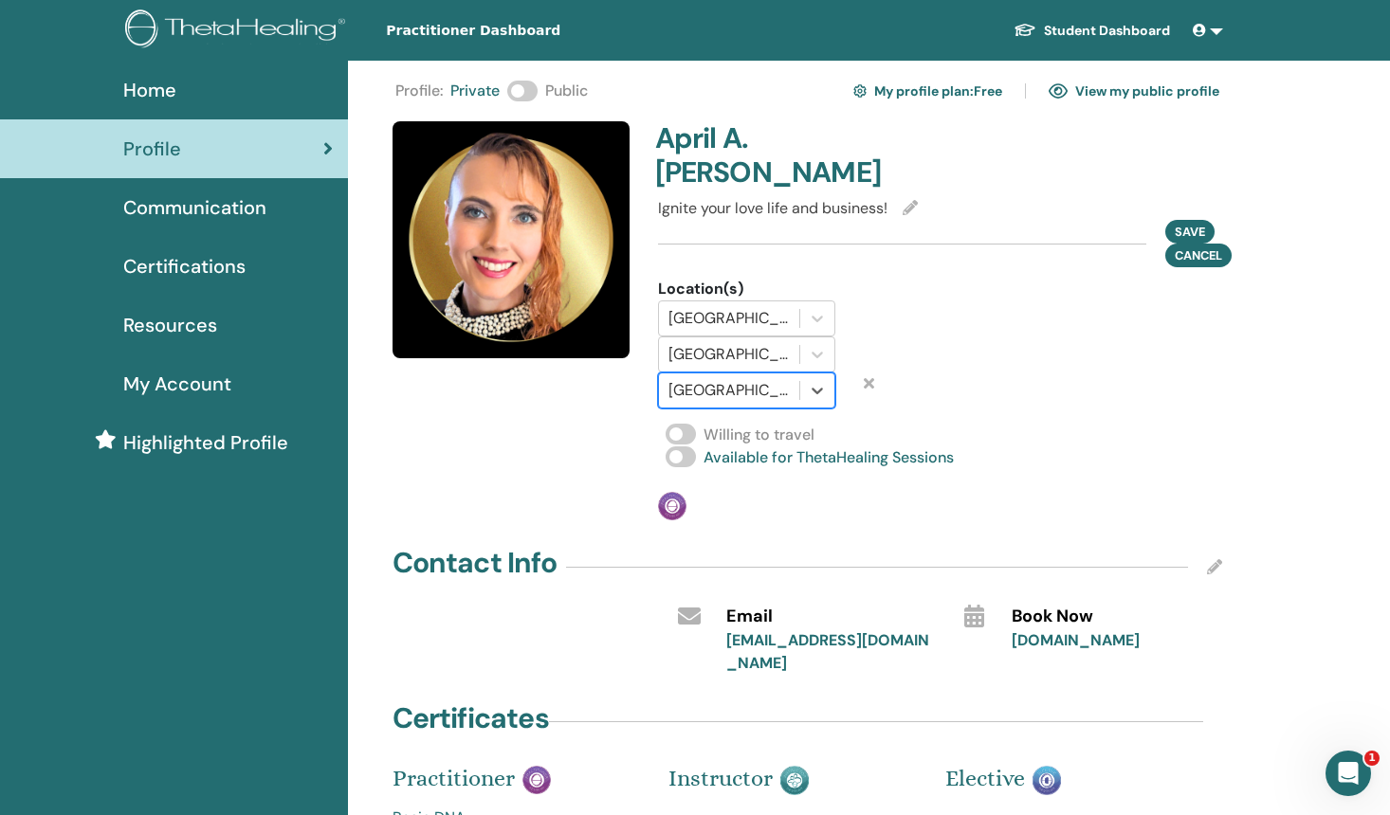
click at [681, 424] on span at bounding box center [681, 434] width 30 height 21
click at [1155, 377] on div "April A. Ross Ignite your love life and business! Save Cancel Location(s) San D…" at bounding box center [941, 320] width 588 height 399
click at [1192, 222] on span "Save" at bounding box center [1190, 232] width 30 height 20
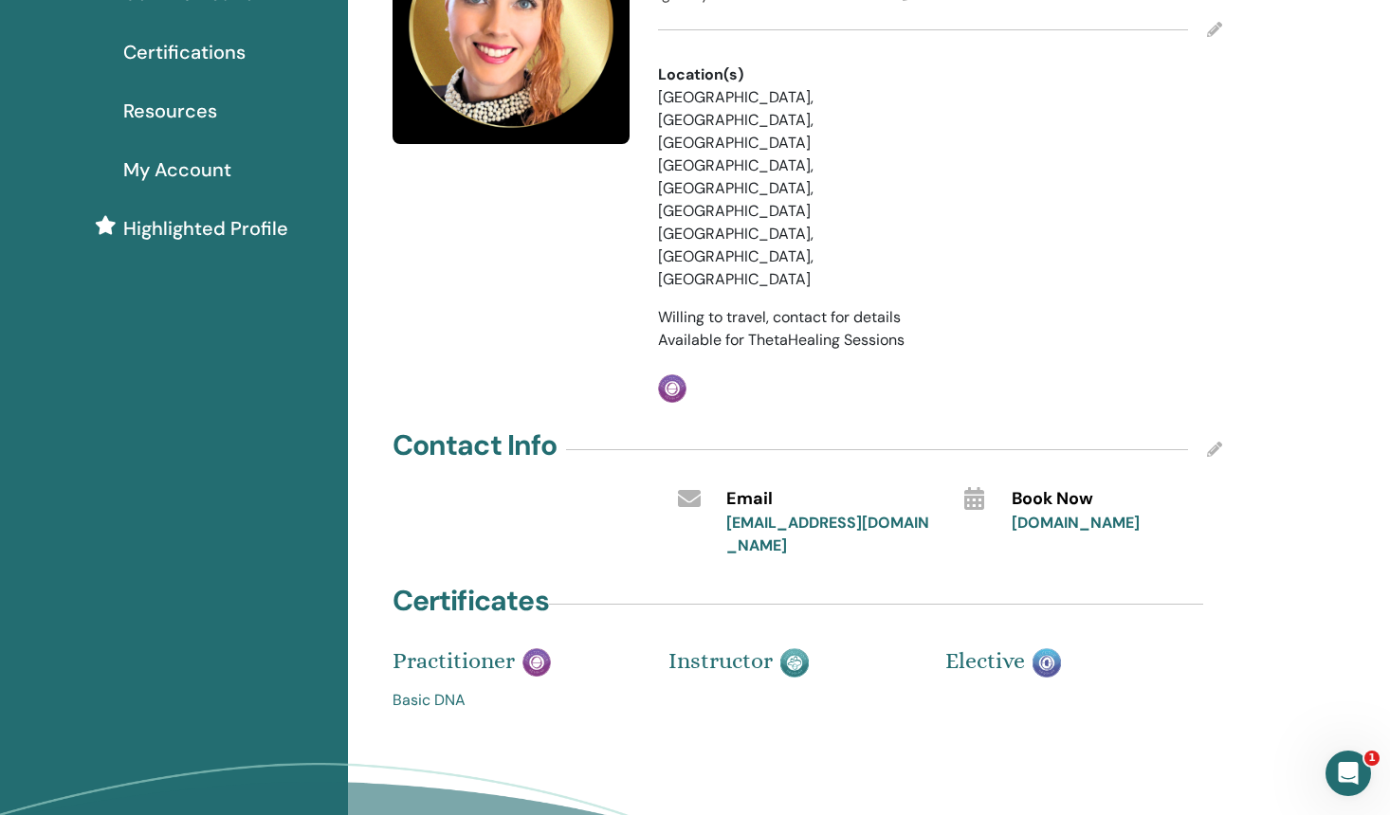
scroll to position [0, 0]
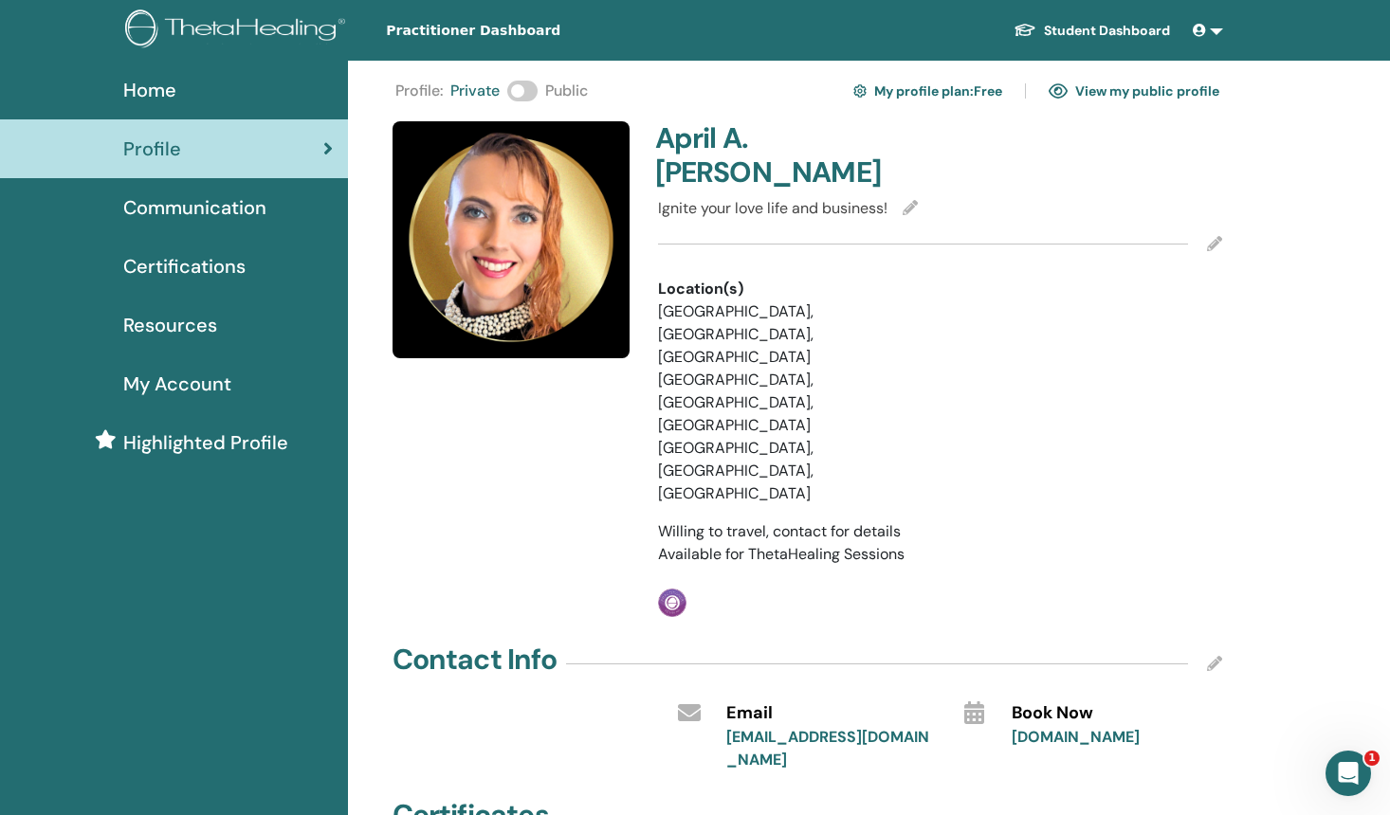
click at [525, 85] on span at bounding box center [522, 91] width 30 height 21
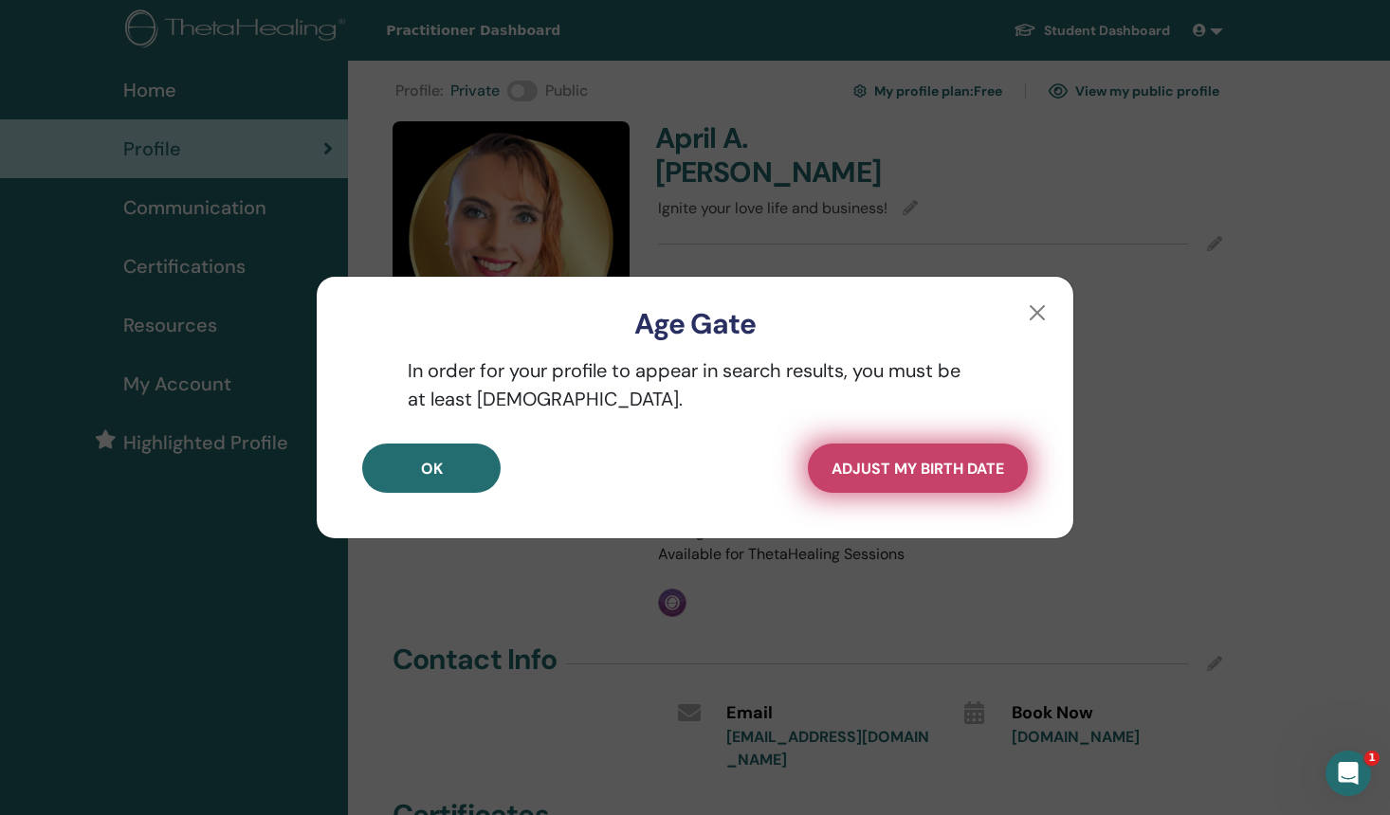
click at [951, 476] on span "Adjust my Birth Date" at bounding box center [917, 469] width 173 height 20
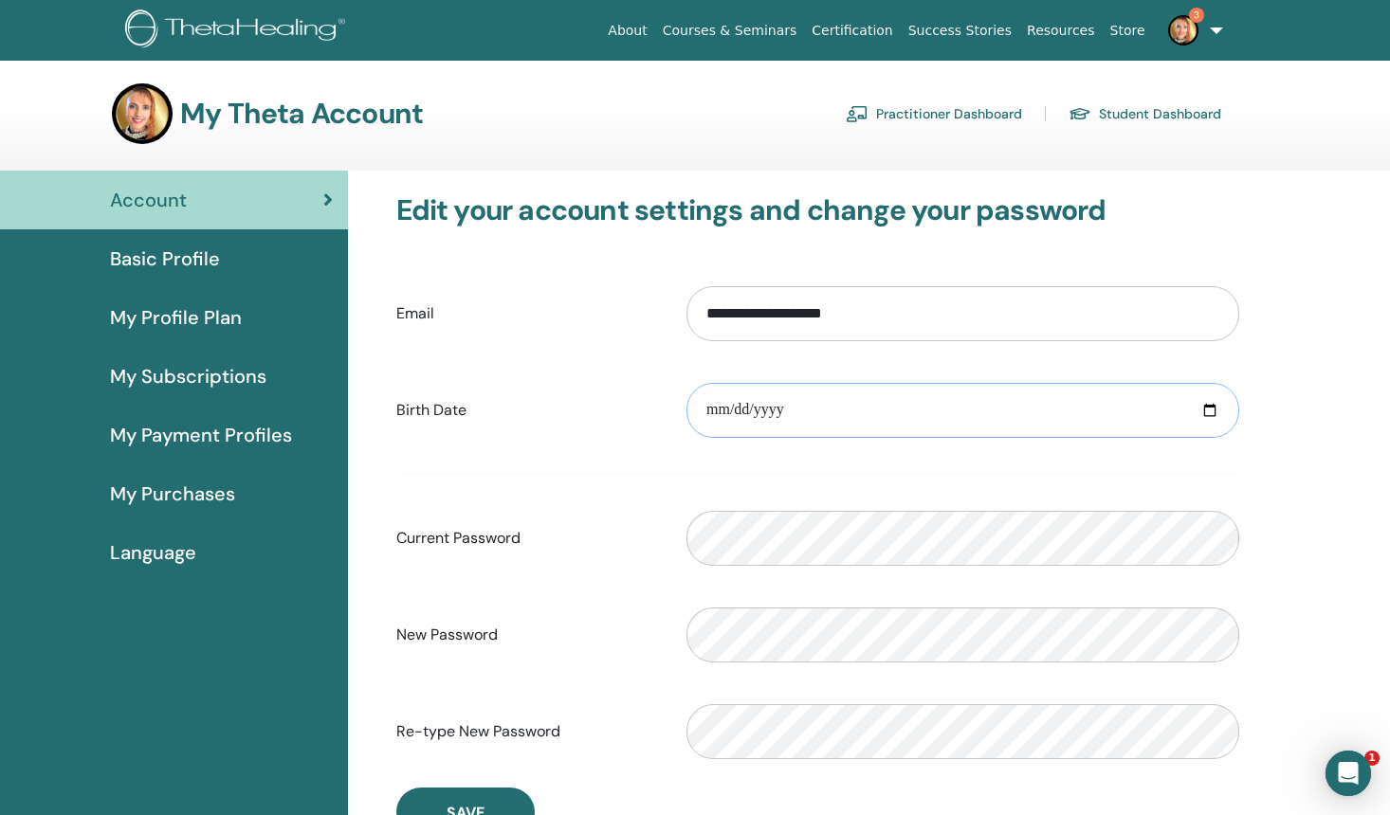
click at [828, 405] on input "date" at bounding box center [962, 410] width 553 height 55
type input "**********"
click at [1305, 418] on div "**********" at bounding box center [869, 620] width 1043 height 898
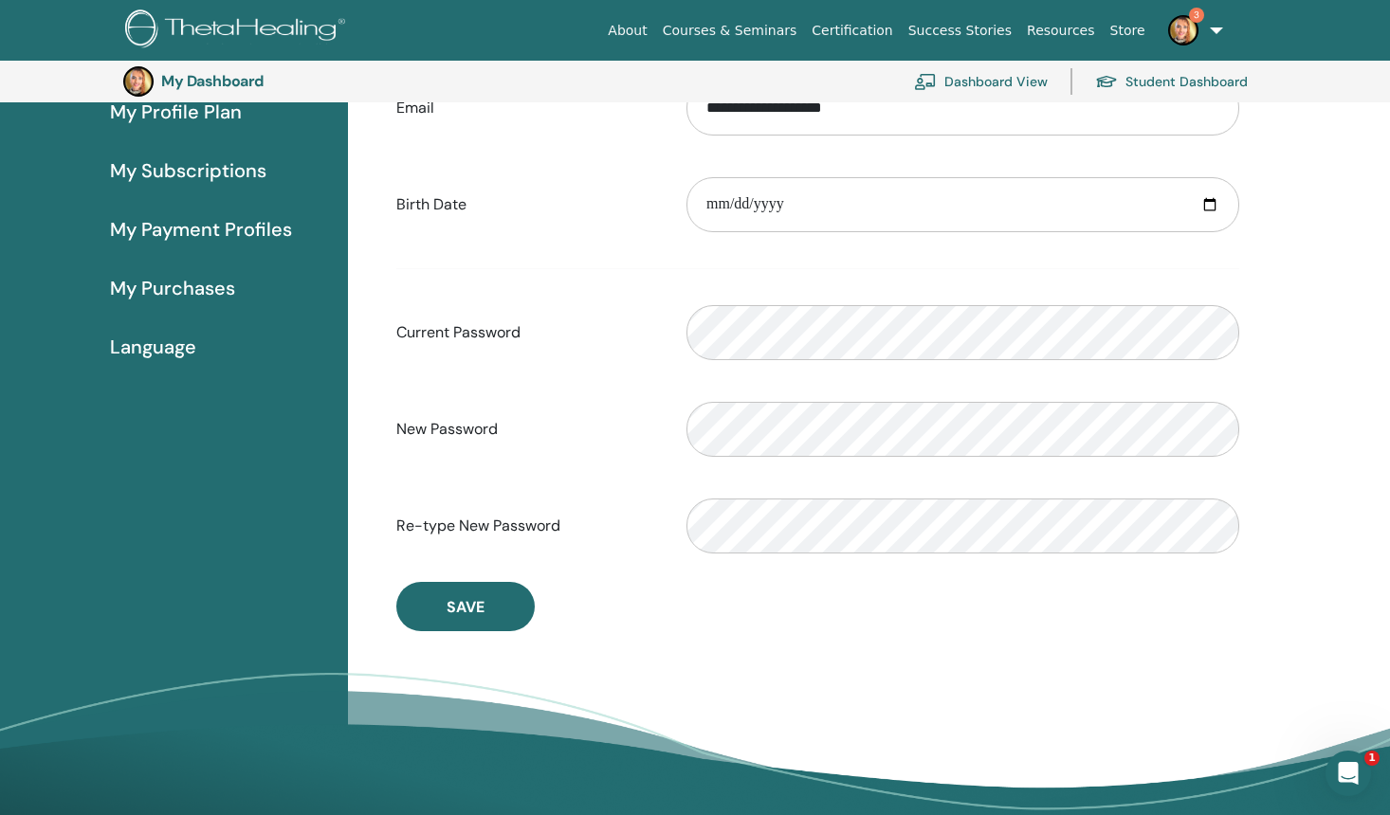
scroll to position [246, 0]
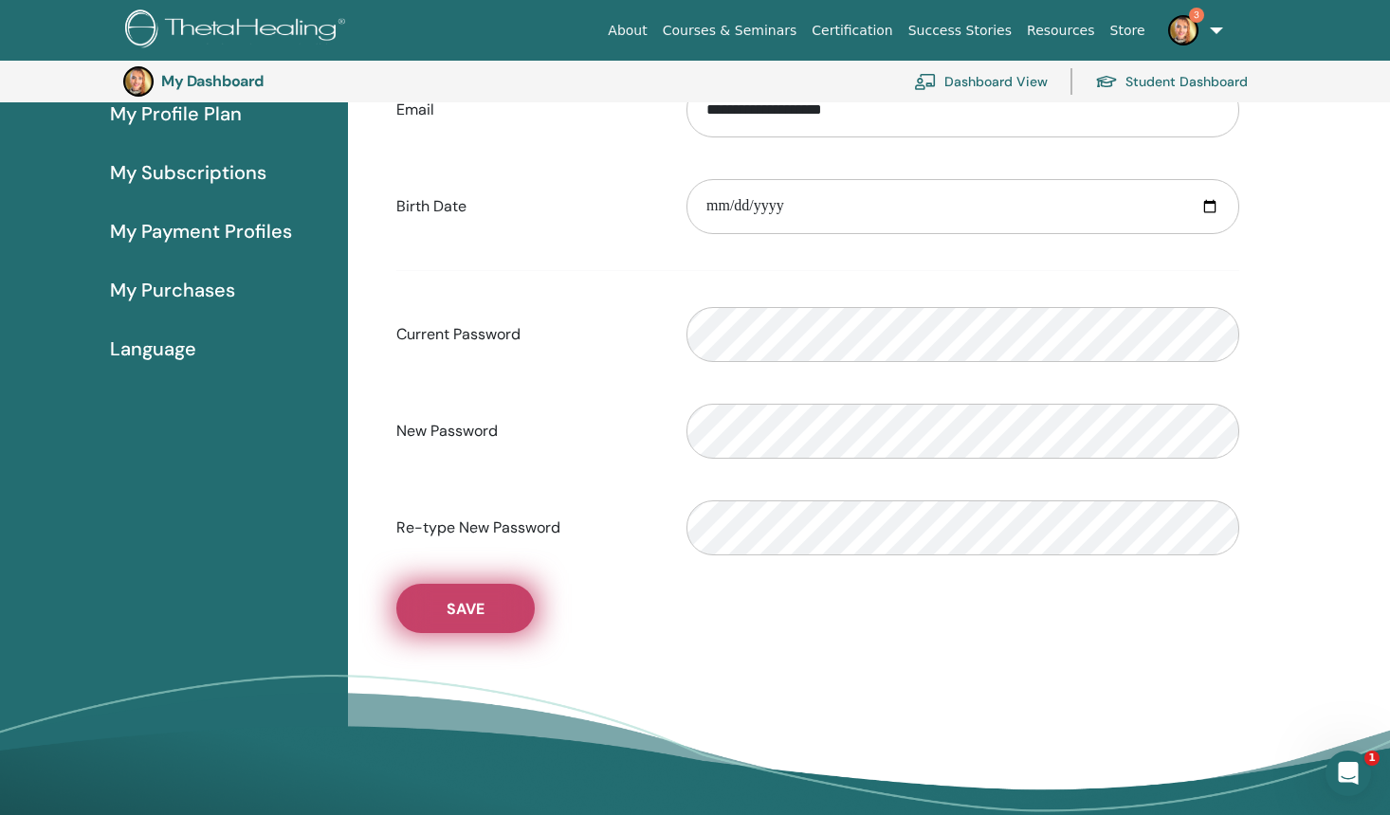
click at [488, 612] on button "Save" at bounding box center [465, 608] width 138 height 49
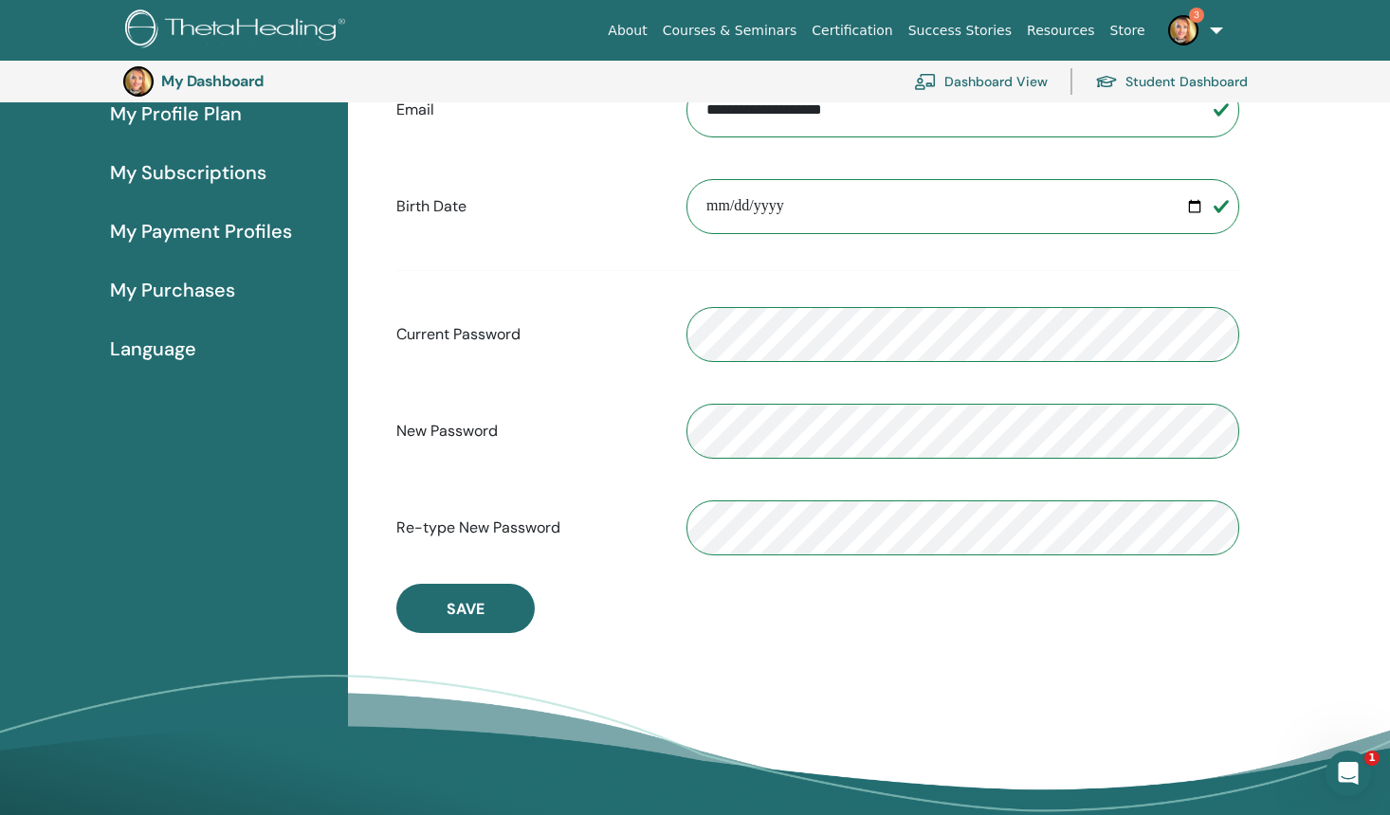
scroll to position [0, 0]
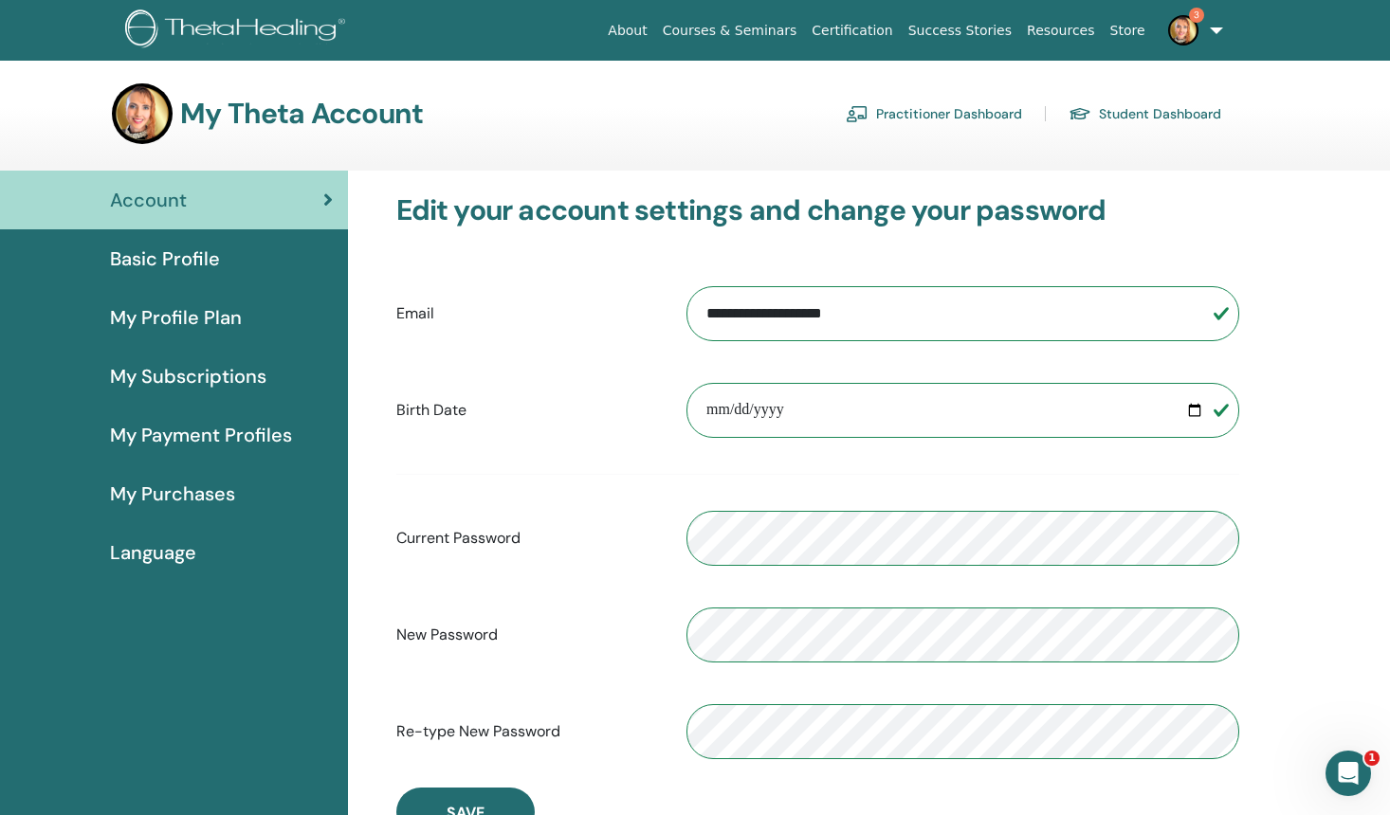
click at [979, 100] on link "Practitioner Dashboard" at bounding box center [934, 114] width 176 height 30
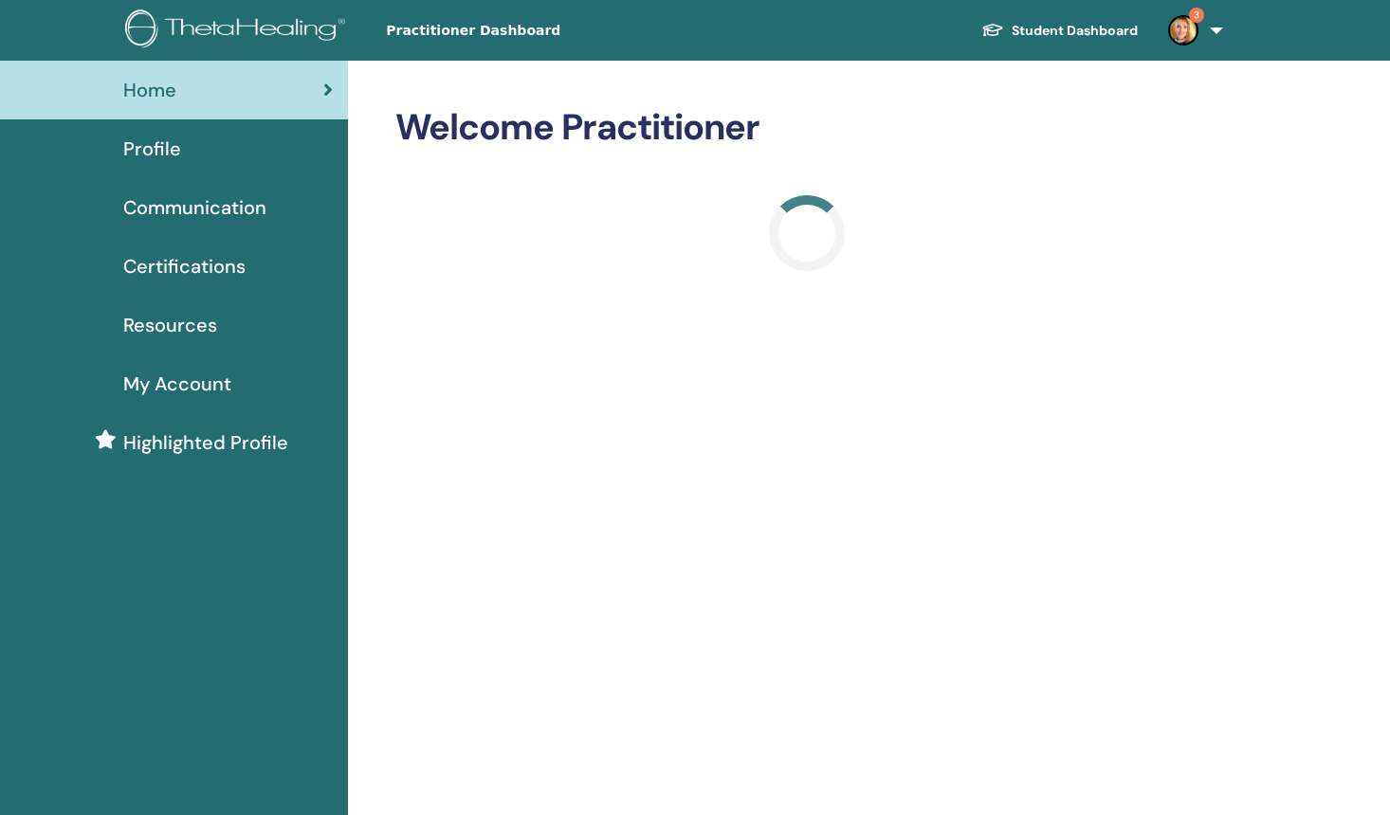
click at [188, 158] on div "Profile" at bounding box center [174, 149] width 318 height 28
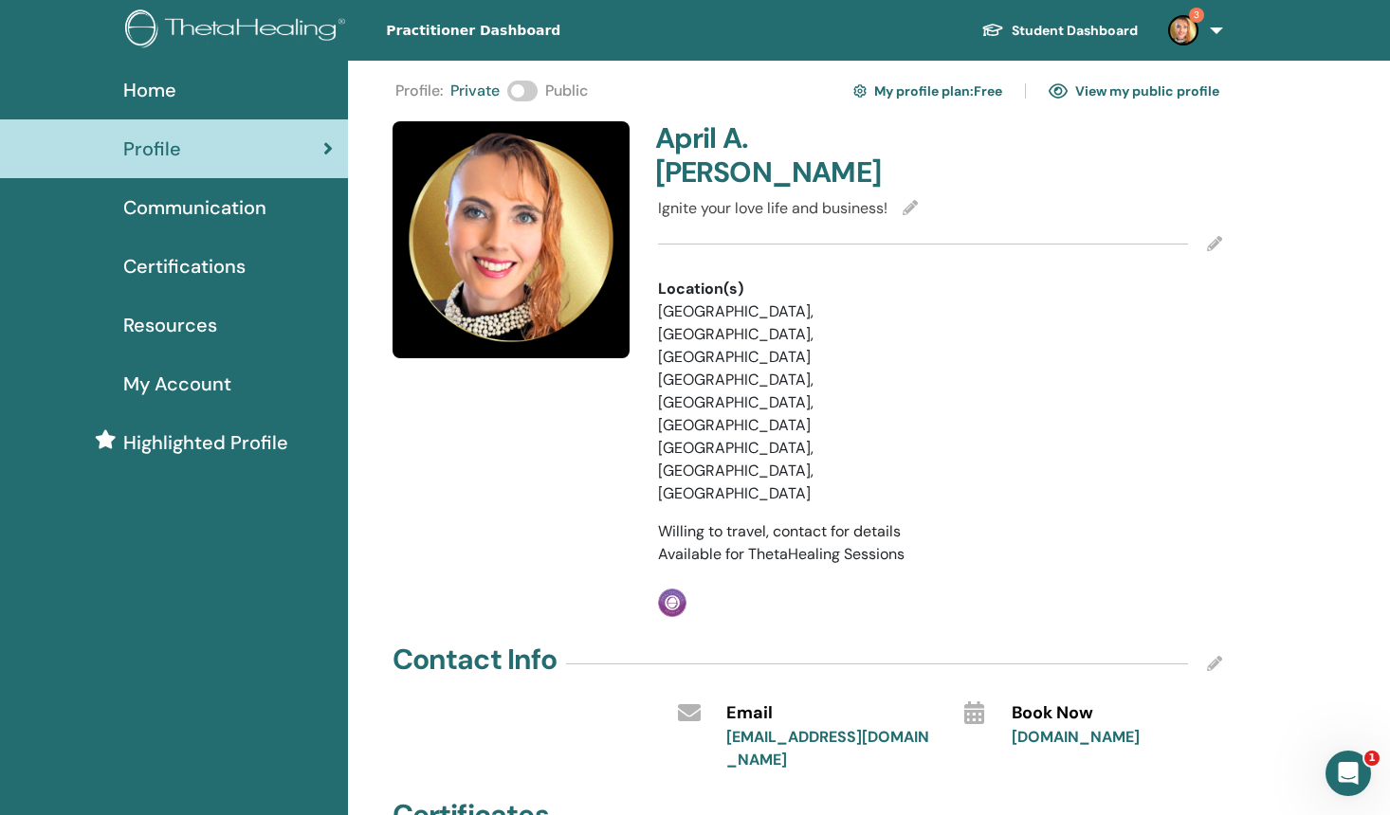
click at [534, 90] on span at bounding box center [522, 91] width 30 height 21
click at [1165, 88] on link "View my public profile" at bounding box center [1134, 91] width 171 height 30
click at [1218, 236] on icon at bounding box center [1214, 243] width 15 height 15
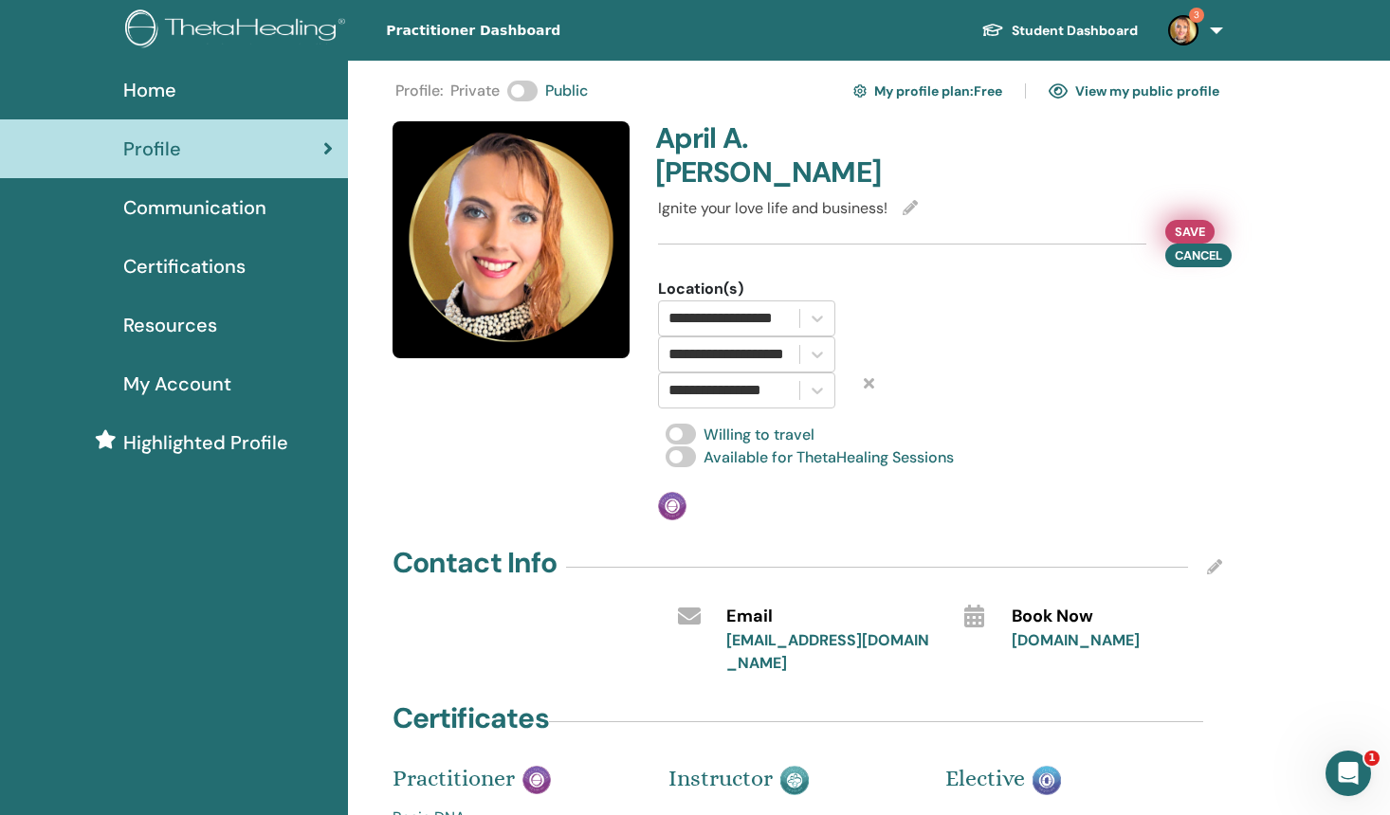
click at [1195, 222] on span "Save" at bounding box center [1190, 232] width 30 height 20
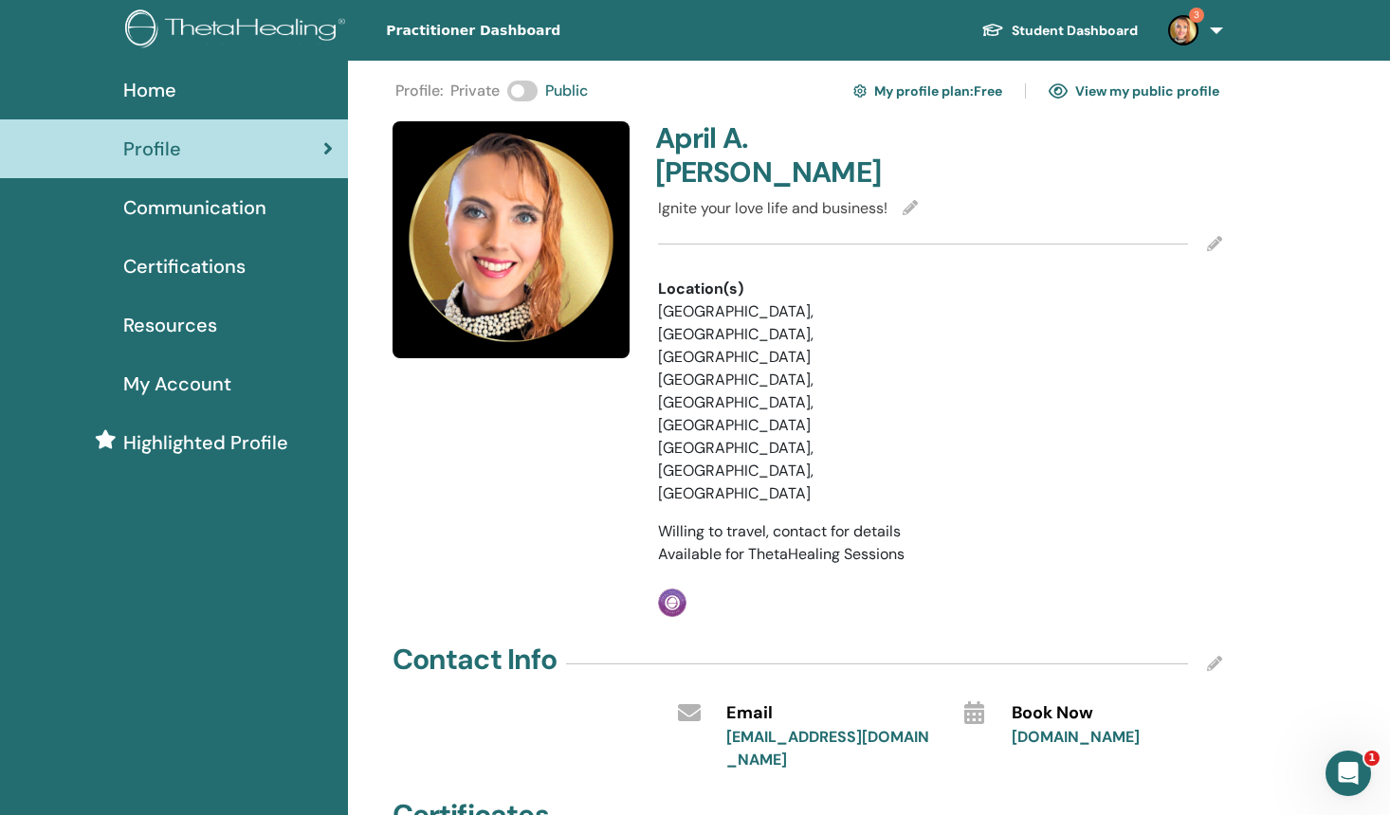
click at [912, 200] on icon at bounding box center [910, 207] width 15 height 15
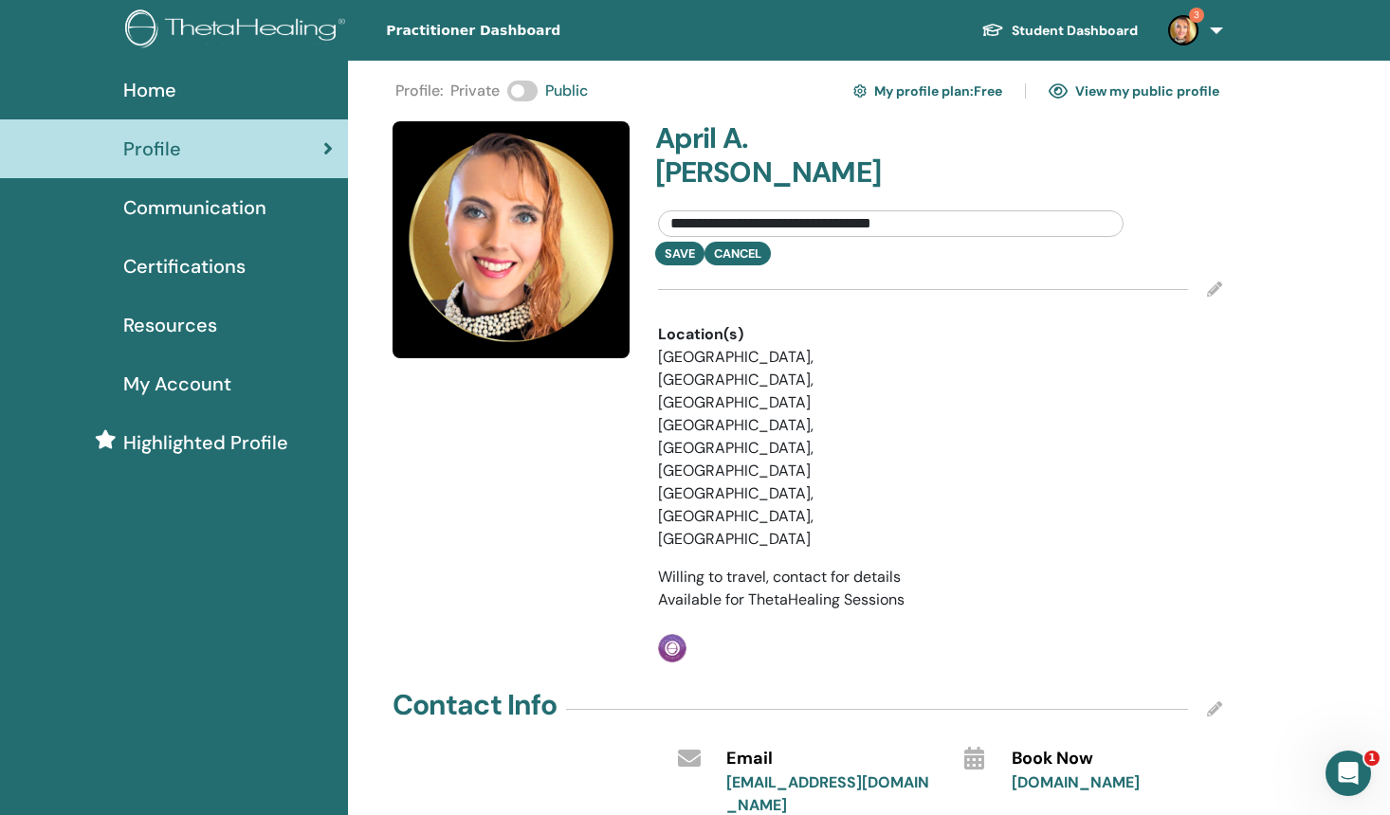
click at [1227, 197] on div "**********" at bounding box center [940, 231] width 593 height 68
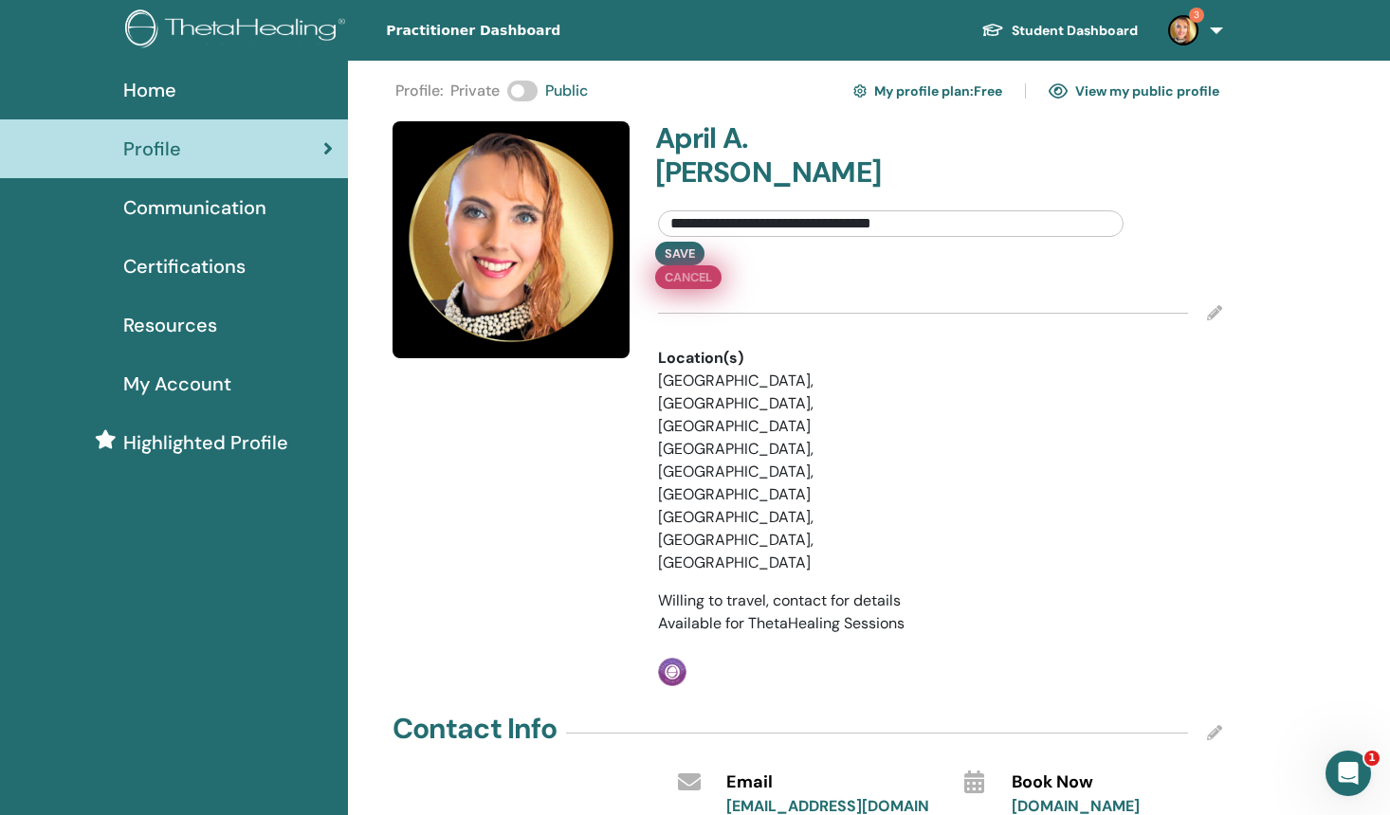
click at [721, 265] on button "Cancel" at bounding box center [688, 277] width 66 height 24
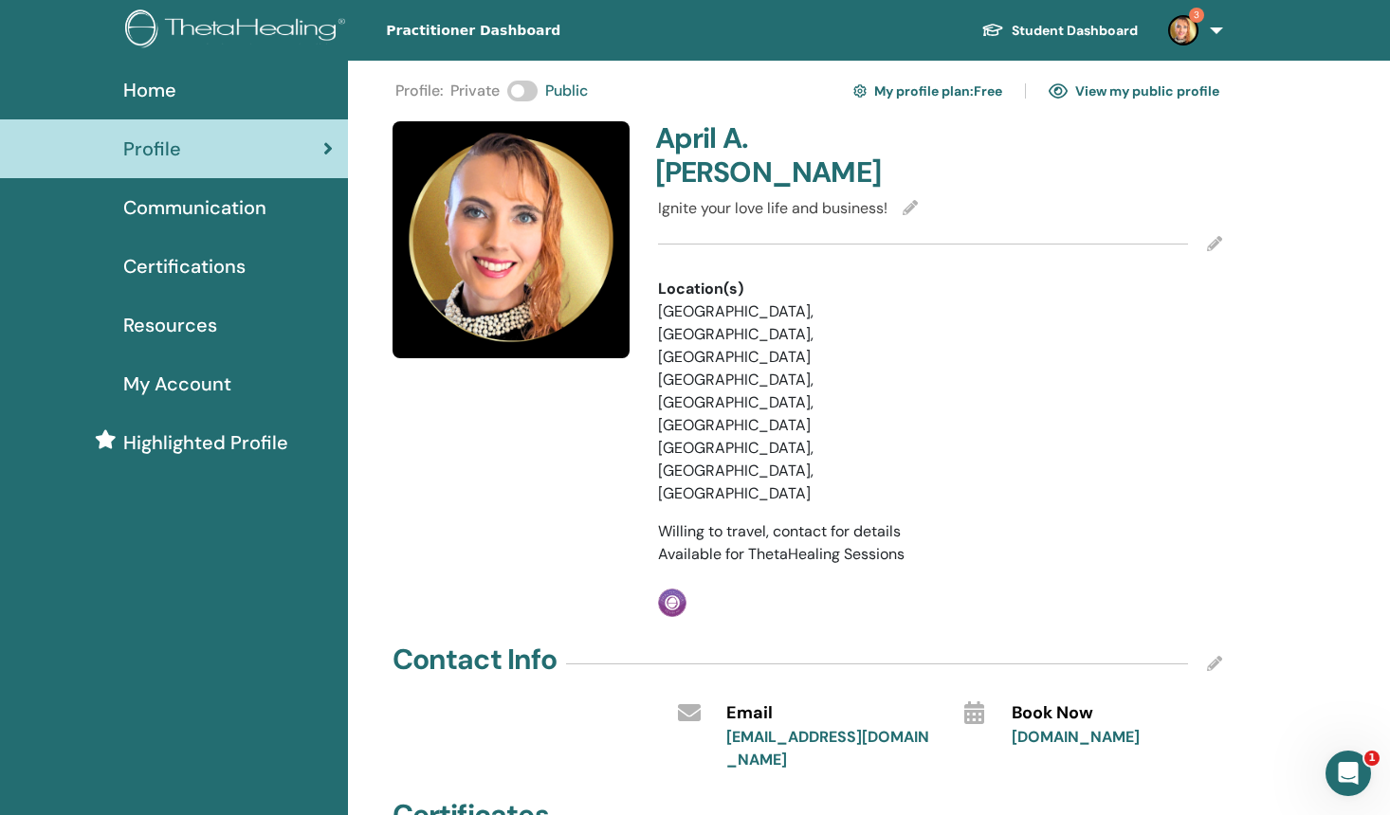
click at [914, 93] on link "My profile plan : Free" at bounding box center [927, 91] width 149 height 30
